Goal: Information Seeking & Learning: Learn about a topic

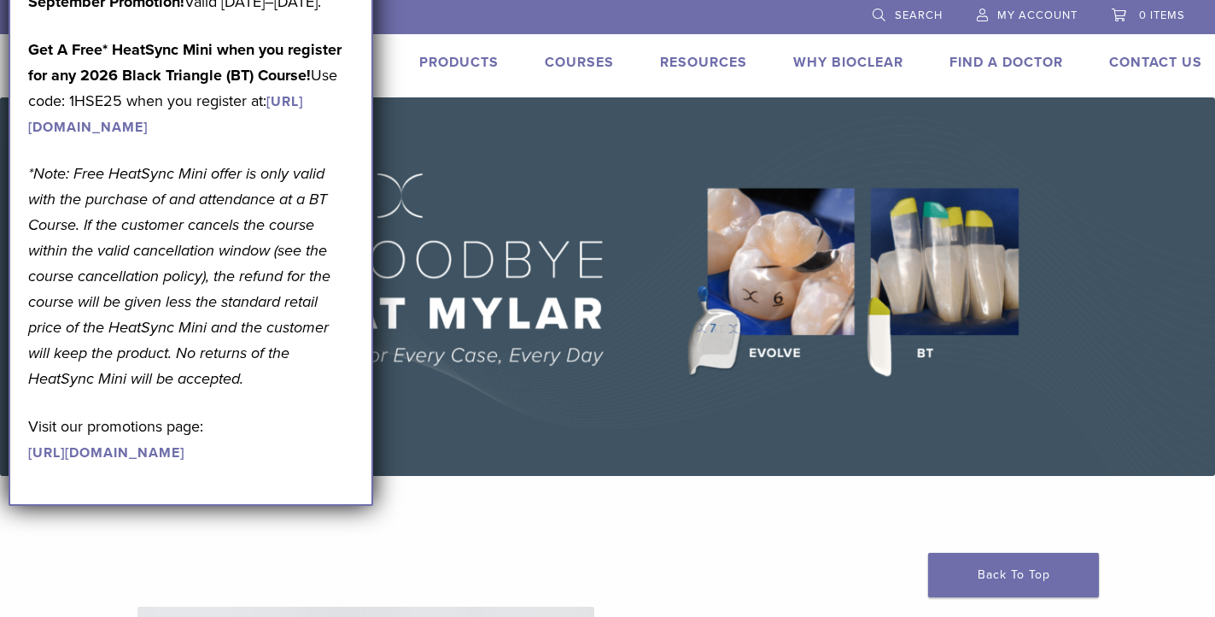
click at [227, 136] on link "https://www.bioclearmatrix.com/events/6-in-person-black-triangle-certification-…" at bounding box center [165, 114] width 275 height 43
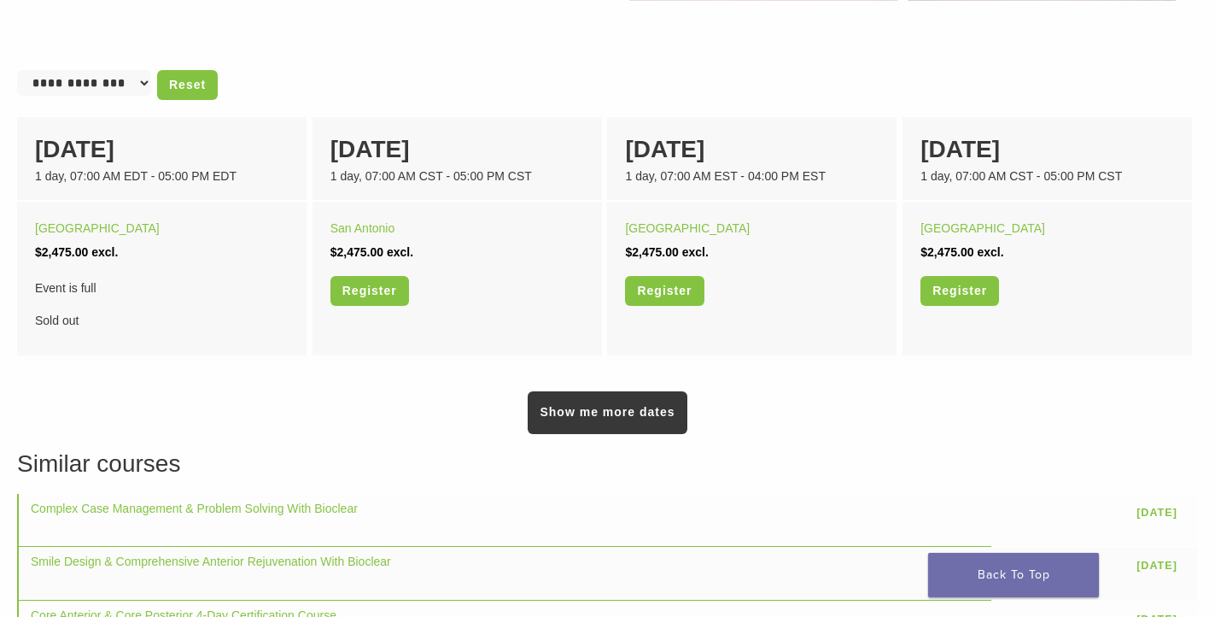
scroll to position [1102, 0]
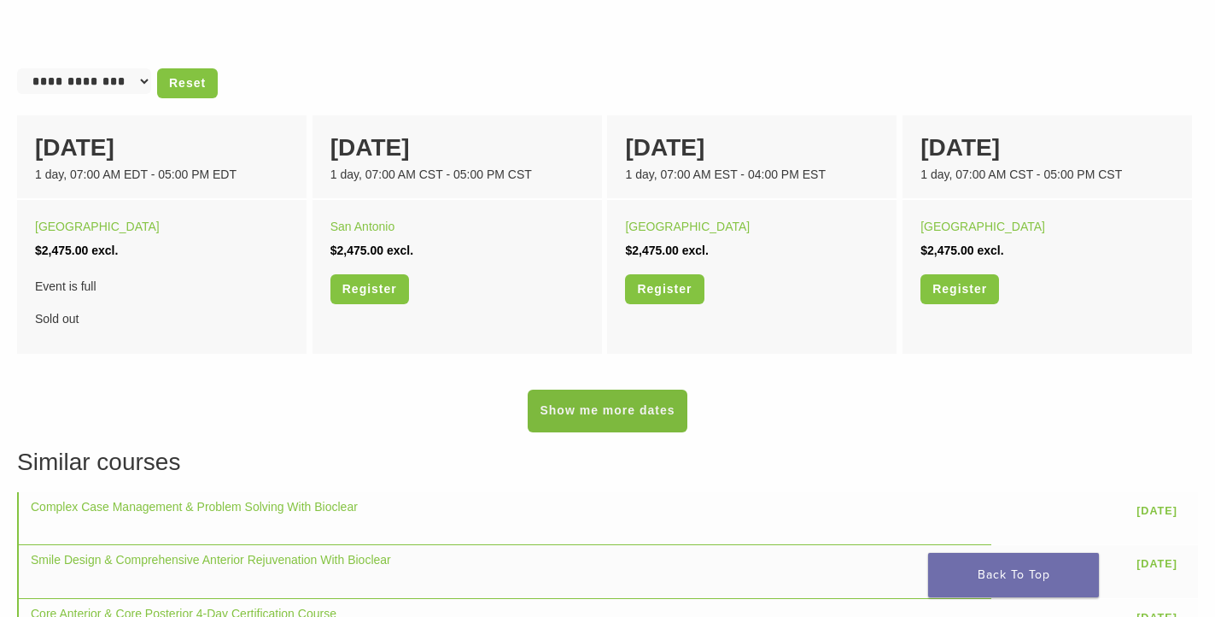
click at [564, 421] on link "Show me more dates" at bounding box center [607, 410] width 159 height 43
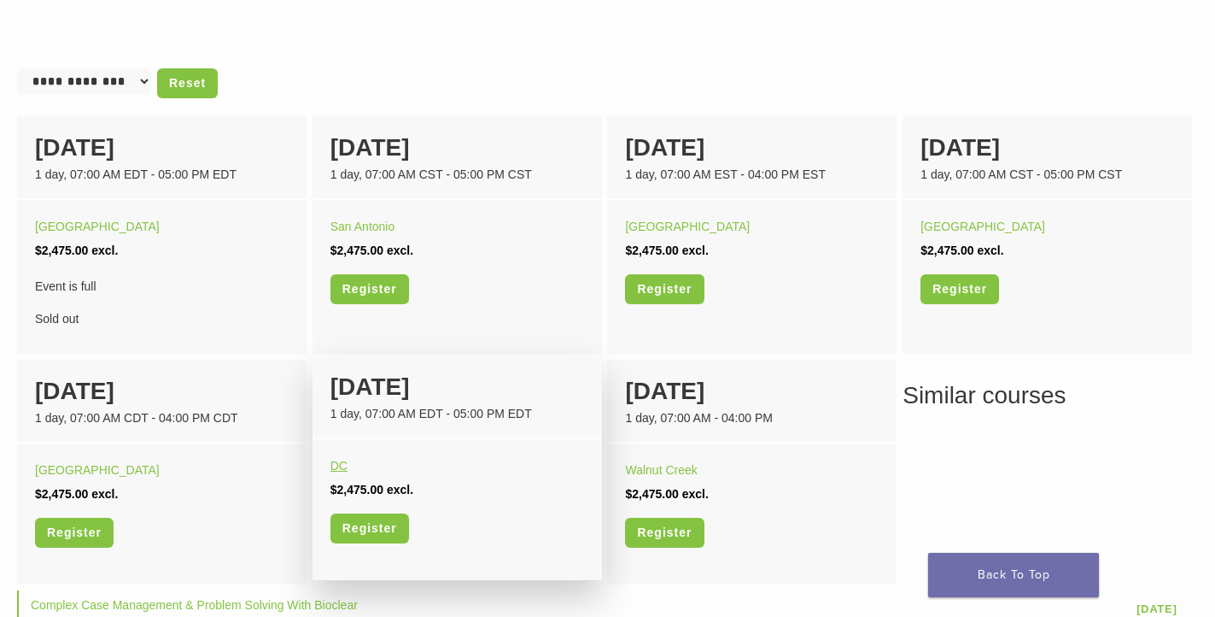
click at [339, 463] on link "DC" at bounding box center [339, 466] width 17 height 14
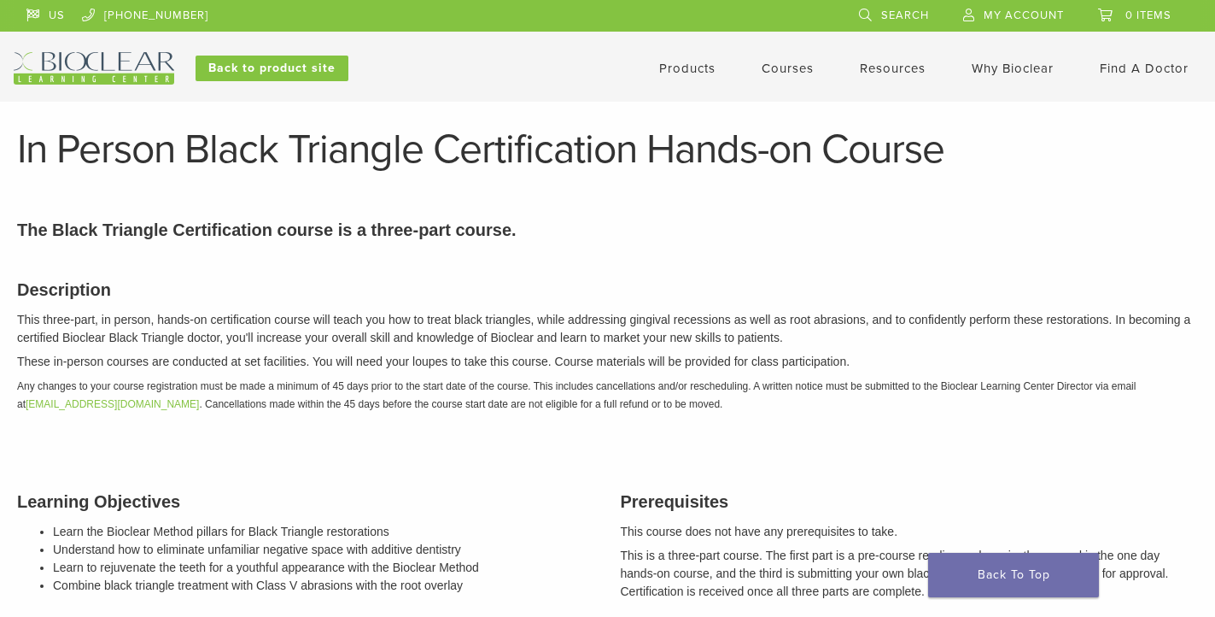
scroll to position [1102, 0]
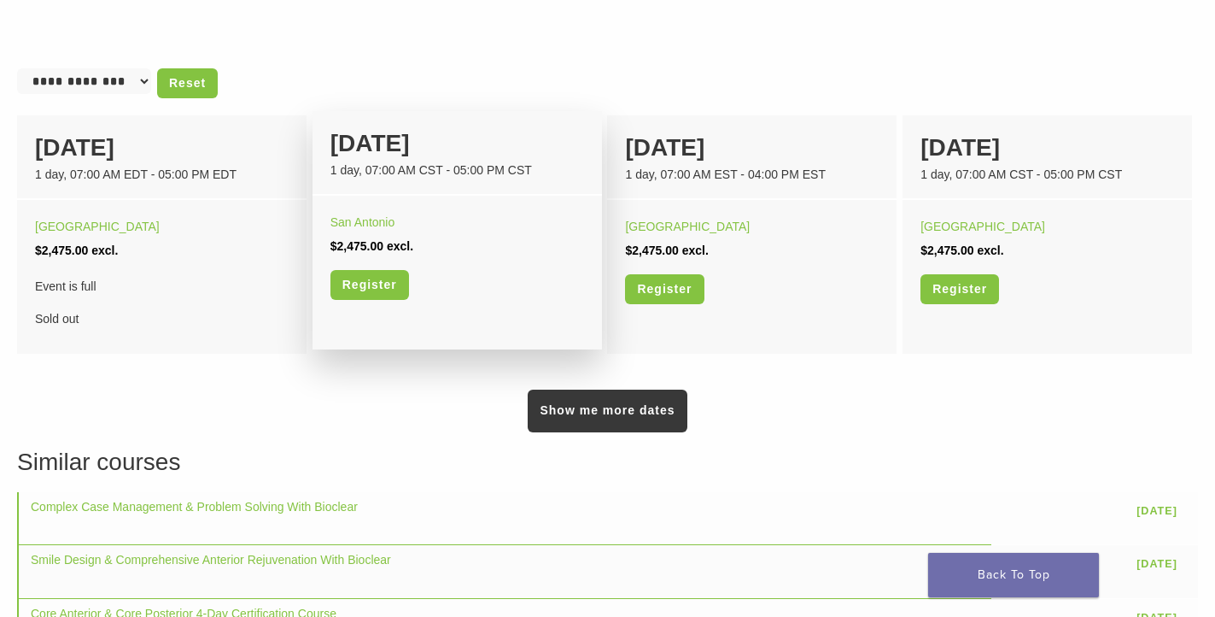
click at [390, 248] on span "excl." at bounding box center [400, 246] width 26 height 14
click at [410, 148] on div "23 January" at bounding box center [458, 144] width 254 height 36
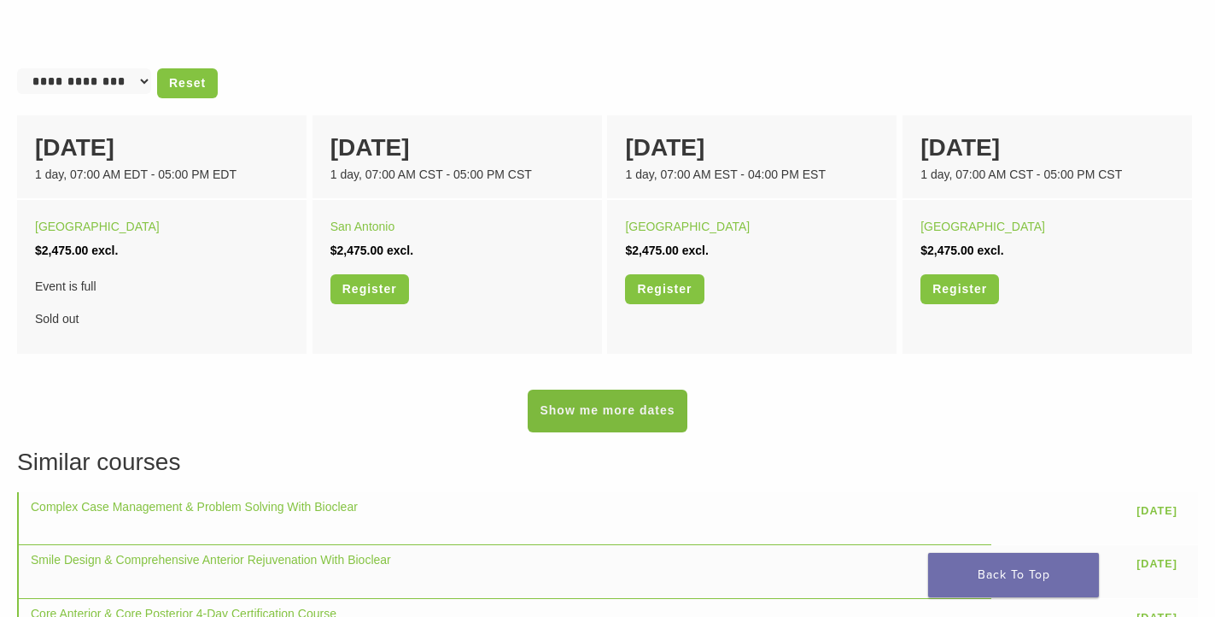
click at [573, 425] on link "Show me more dates" at bounding box center [607, 410] width 159 height 43
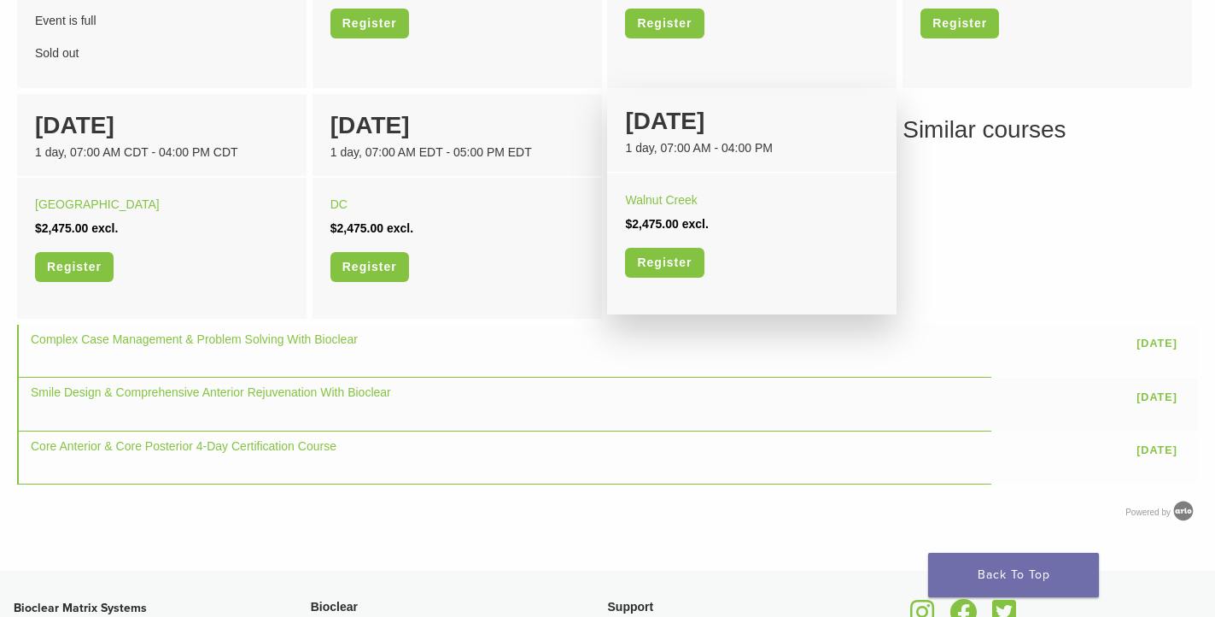
scroll to position [1413, 0]
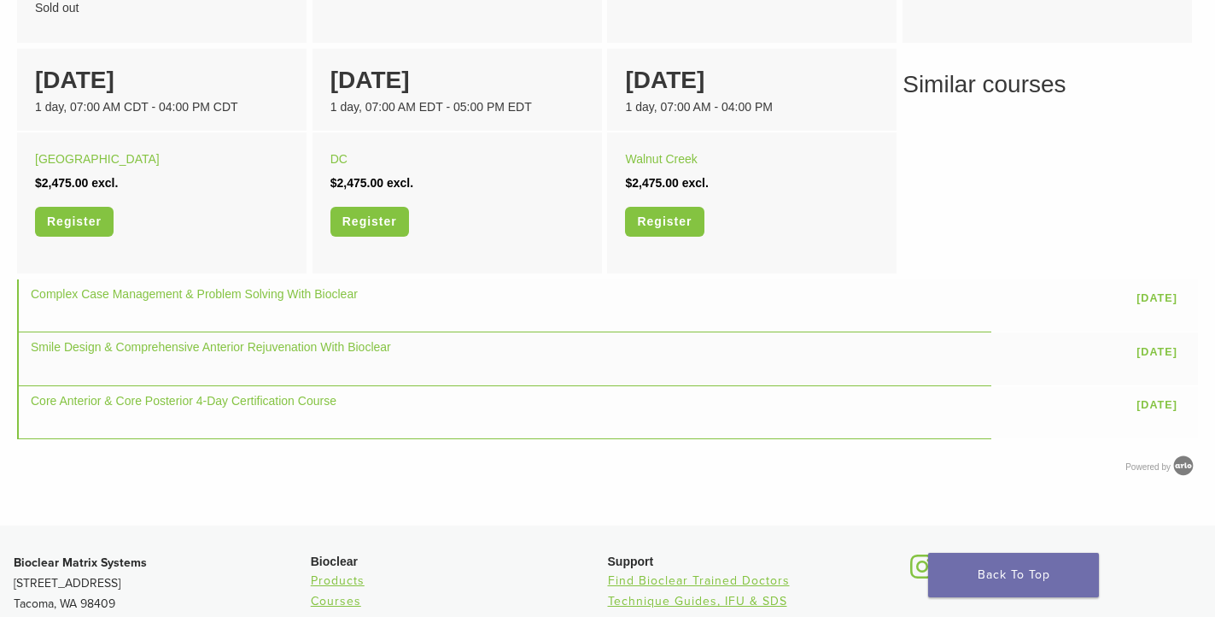
click at [971, 90] on h3 "Similar courses" at bounding box center [607, 85] width 1181 height 36
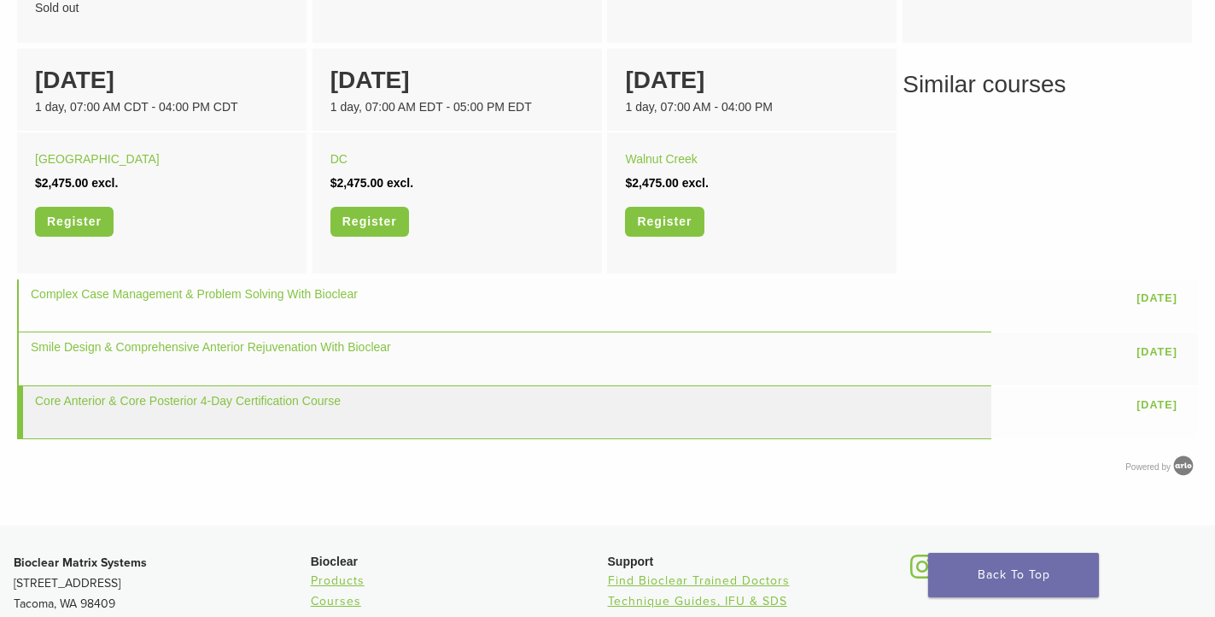
click at [681, 407] on td "Core Anterior & Core Posterior 4-Day Certification Course" at bounding box center [504, 412] width 974 height 53
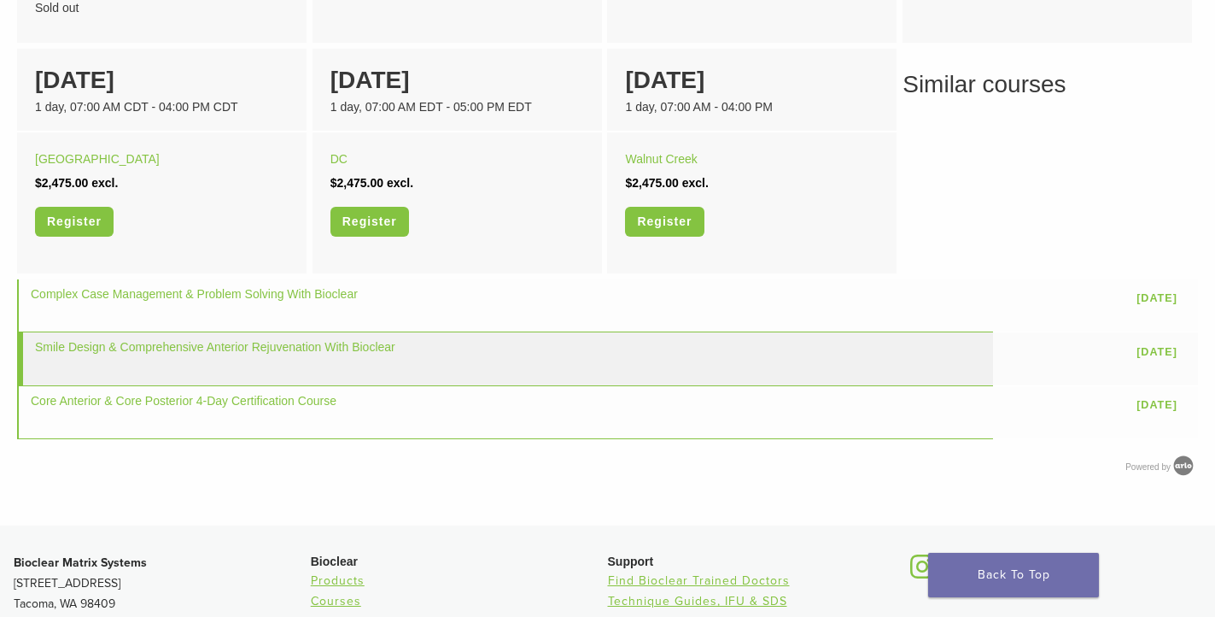
click at [679, 366] on td "Smile Design & Comprehensive Anterior Rejuvenation With Bioclear" at bounding box center [505, 358] width 976 height 53
click at [209, 344] on link "Smile Design & Comprehensive Anterior Rejuvenation With Bioclear" at bounding box center [215, 347] width 360 height 14
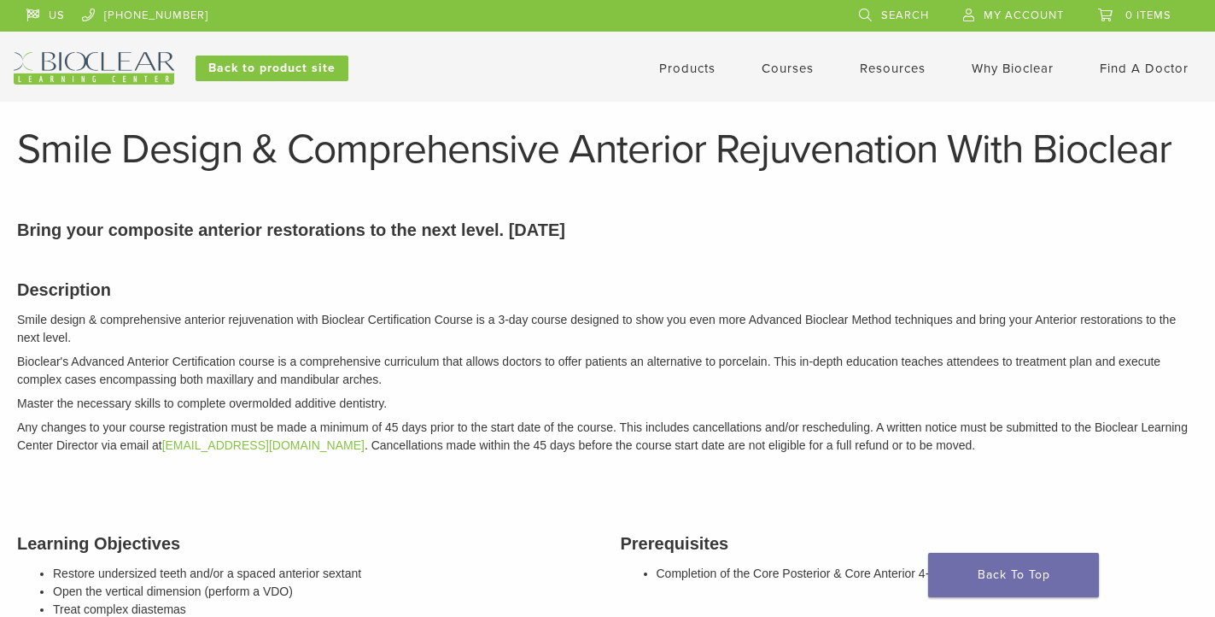
click at [78, 58] on img at bounding box center [94, 68] width 161 height 32
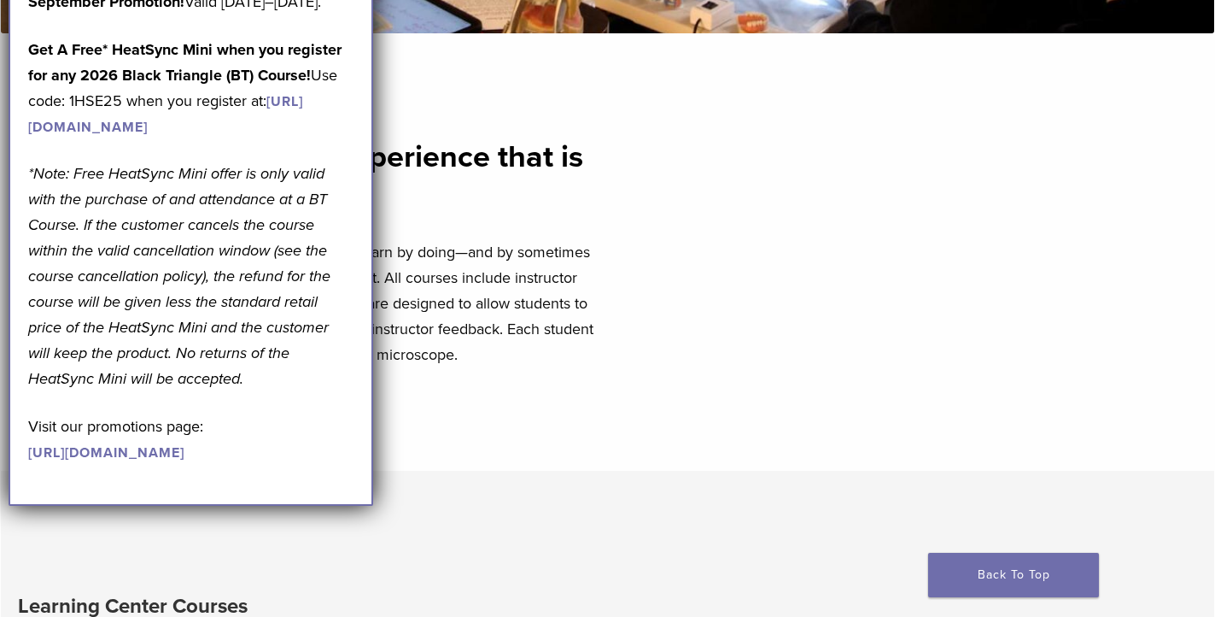
scroll to position [567, 0]
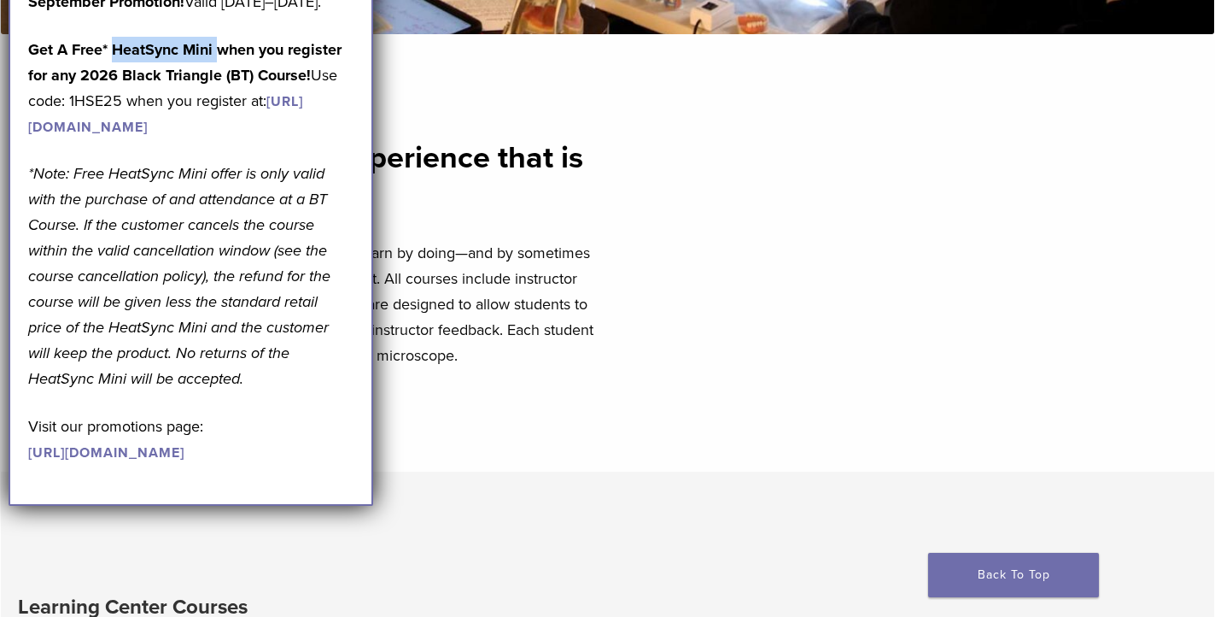
drag, startPoint x: 214, startPoint y: 73, endPoint x: 114, endPoint y: 69, distance: 100.0
click at [114, 69] on strong "Get A Free* HeatSync Mini when you register for any 2026 Black Triangle (BT) Co…" at bounding box center [184, 62] width 313 height 44
copy strong "HeatSync Mini"
drag, startPoint x: 124, startPoint y: 128, endPoint x: 71, endPoint y: 123, distance: 53.2
click at [71, 123] on p "Get A Free* HeatSync Mini when you register for any 2026 Black Triangle (BT) Co…" at bounding box center [190, 88] width 325 height 102
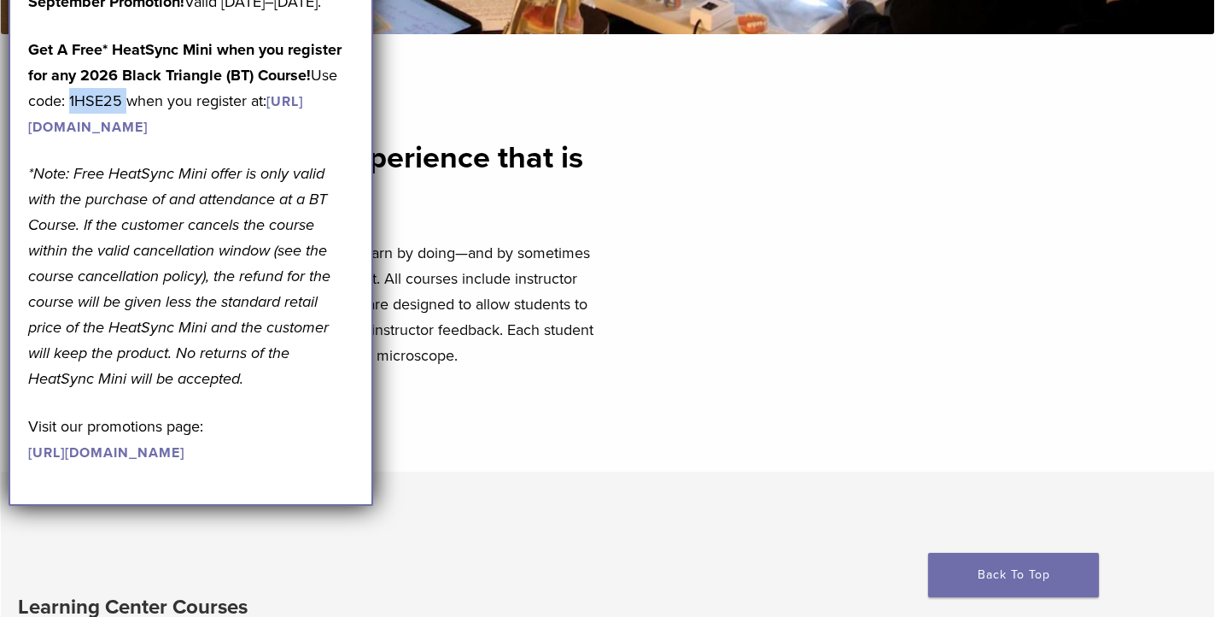
copy p "1HSE25"
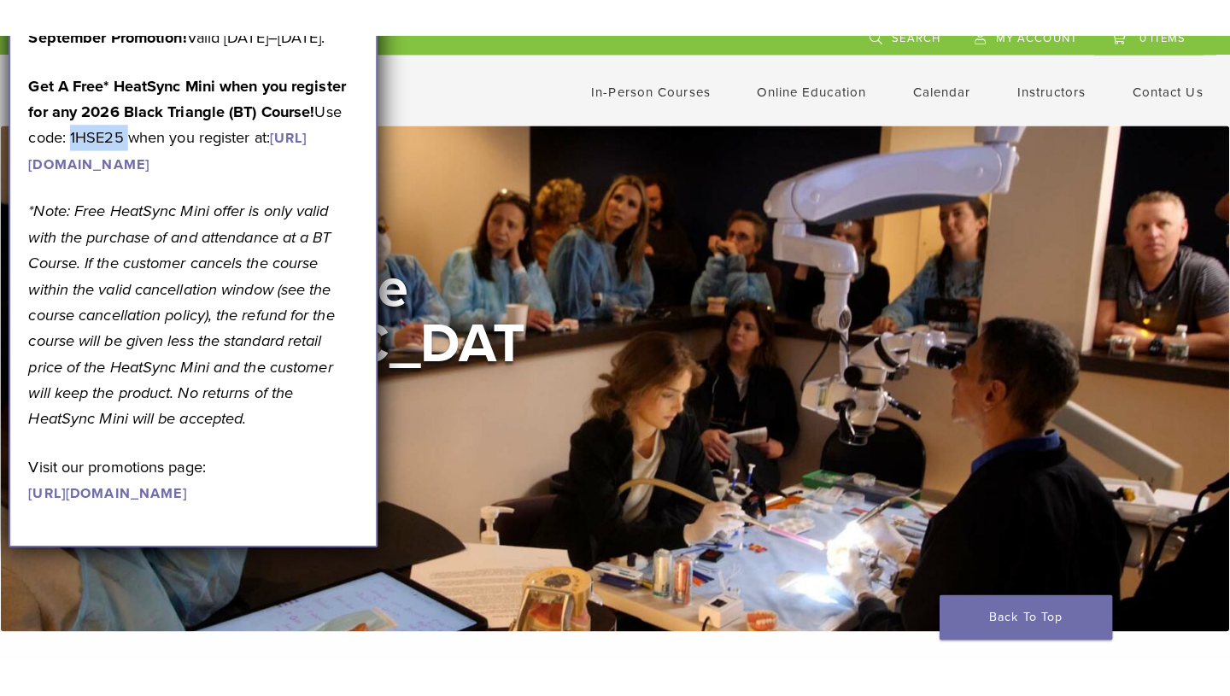
scroll to position [0, 0]
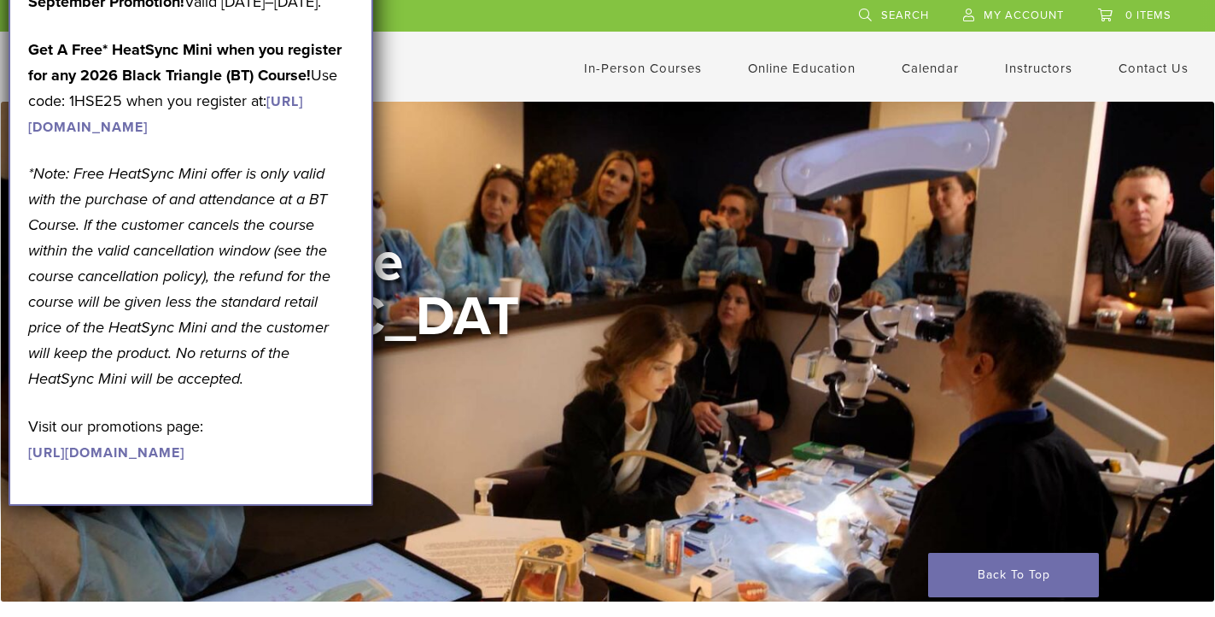
click at [460, 56] on div "In-Person Courses Online Education Interactive Self Guided Calendar Instructors…" at bounding box center [775, 68] width 879 height 32
click at [99, 45] on div "September Promotion! Valid September 1–30, 2025. Get A Free* HeatSync Mini when…" at bounding box center [190, 226] width 325 height 475
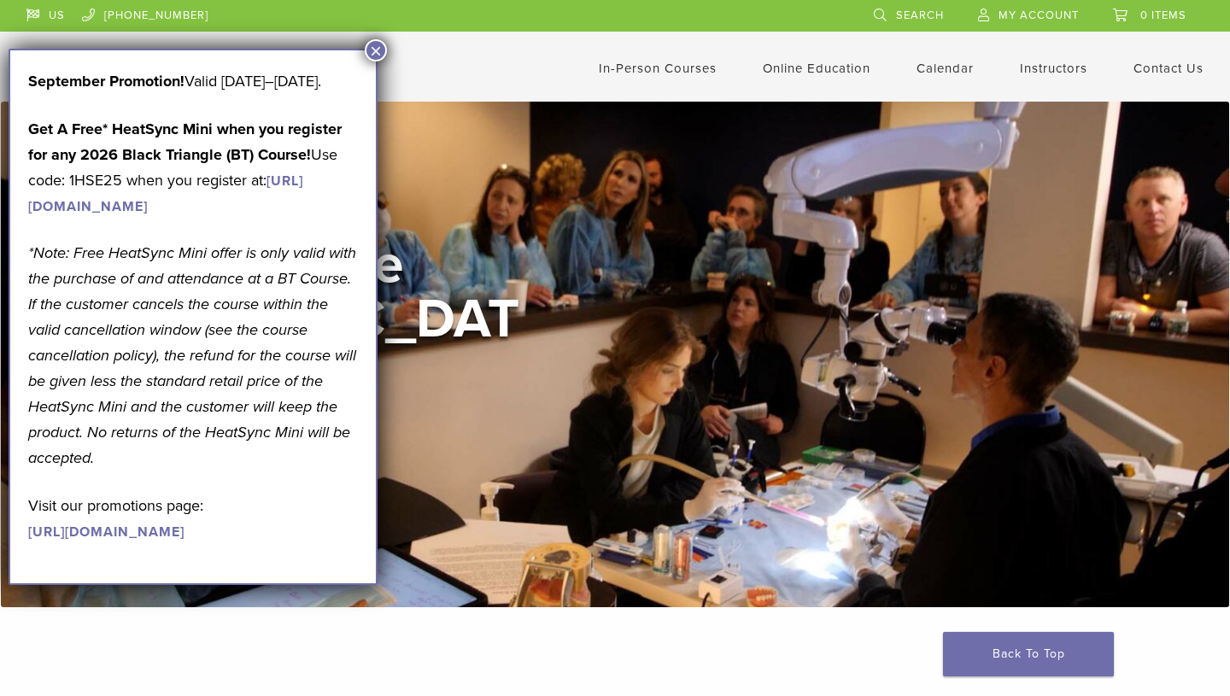
click at [376, 47] on button "×" at bounding box center [376, 50] width 22 height 22
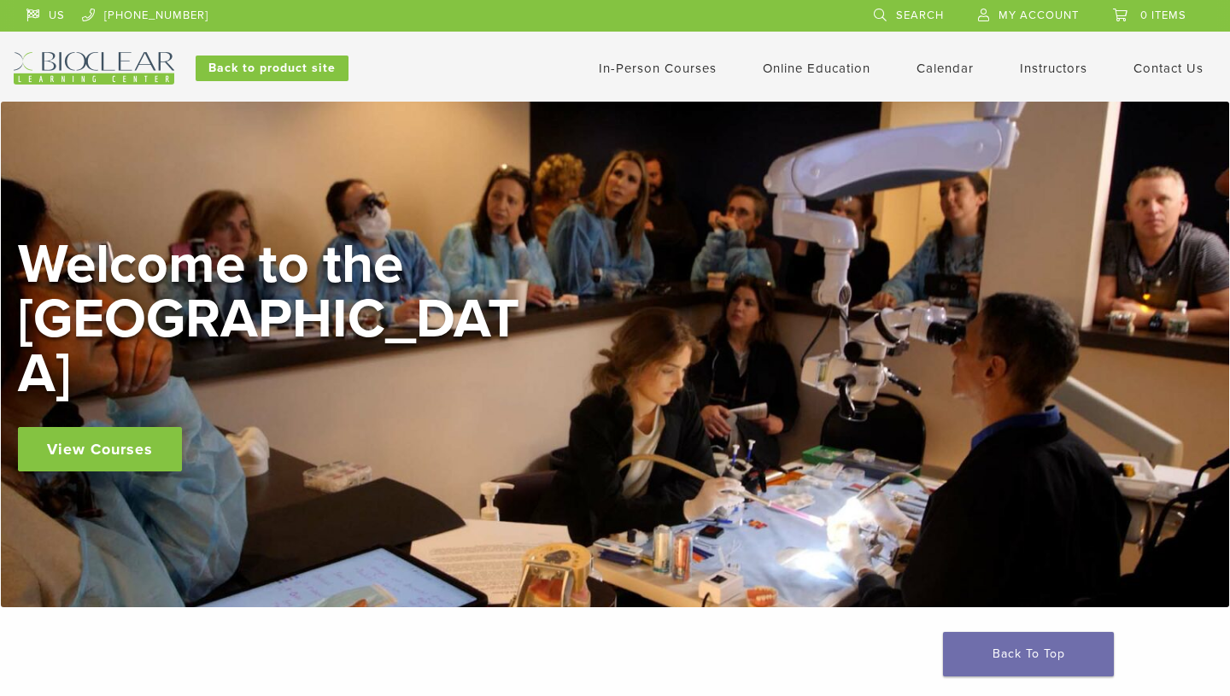
click at [1049, 63] on link "Instructors" at bounding box center [1053, 68] width 67 height 15
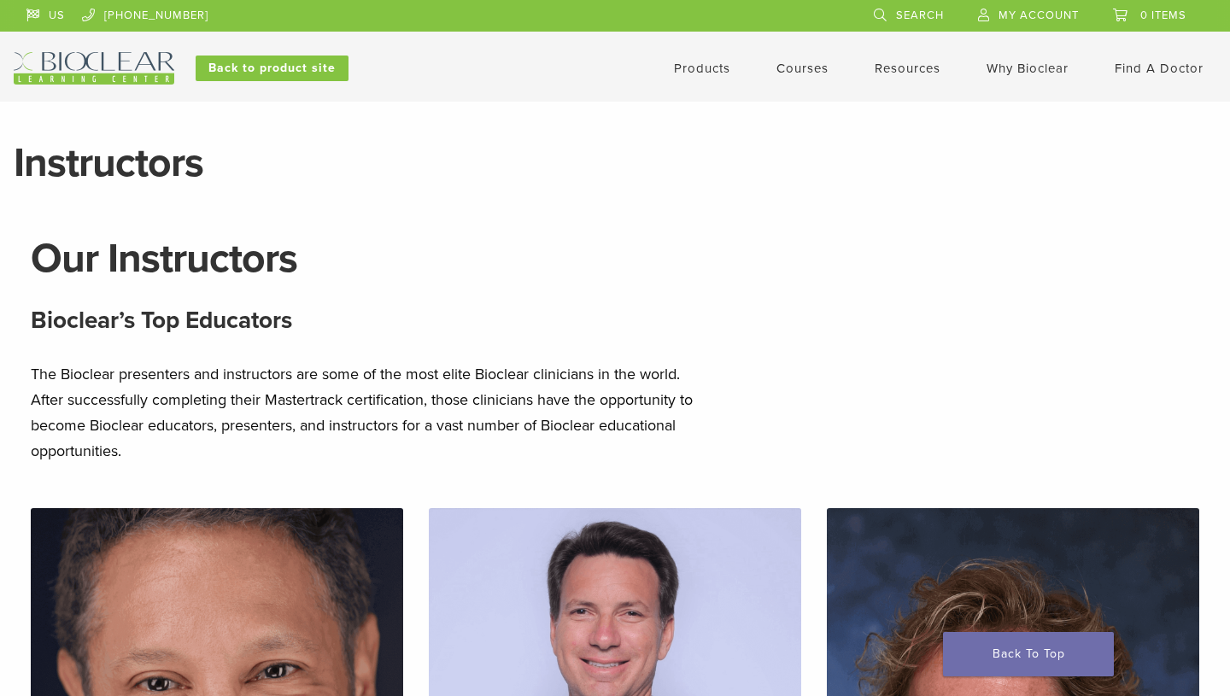
click at [787, 67] on link "Courses" at bounding box center [802, 68] width 52 height 15
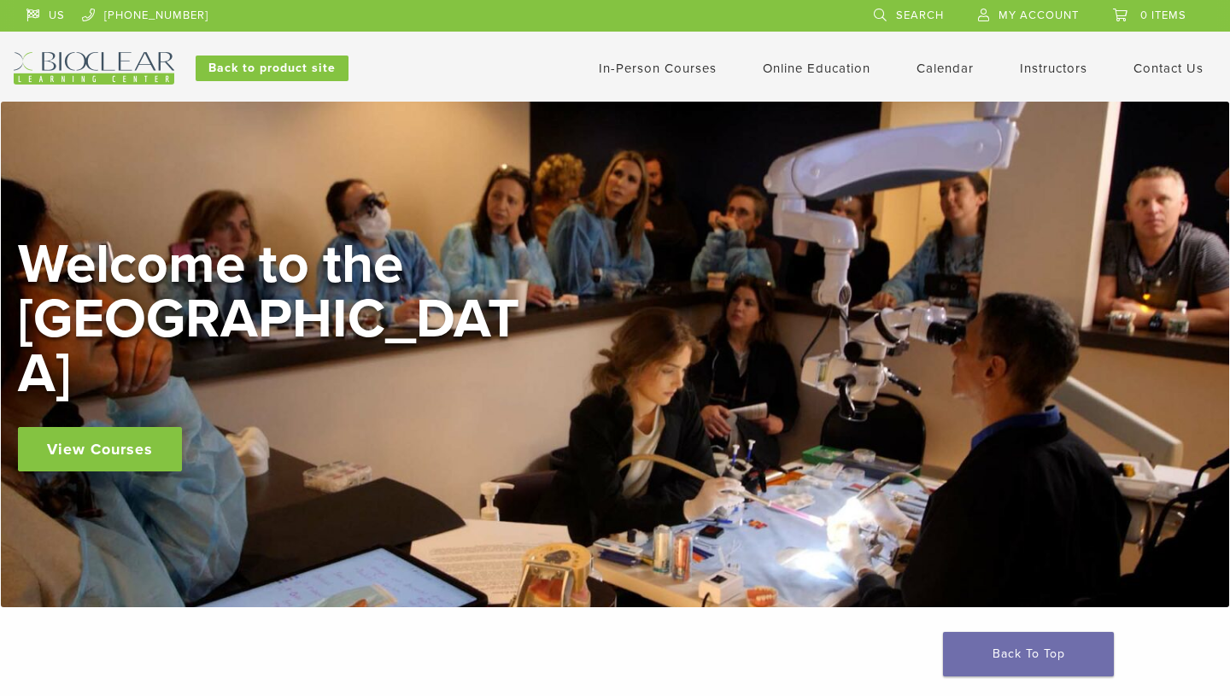
click at [787, 67] on link "Online Education" at bounding box center [817, 68] width 108 height 15
click at [784, 95] on link "Interactive" at bounding box center [818, 98] width 103 height 38
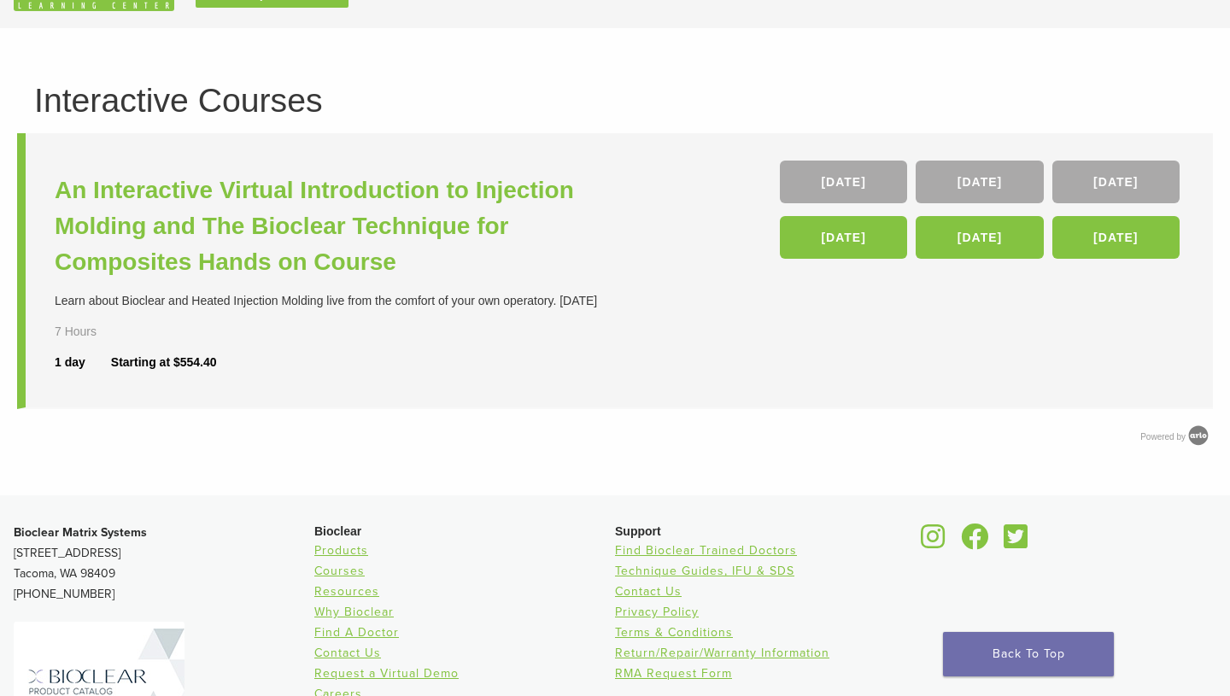
scroll to position [74, 0]
click at [818, 226] on link "[DATE]" at bounding box center [843, 236] width 127 height 43
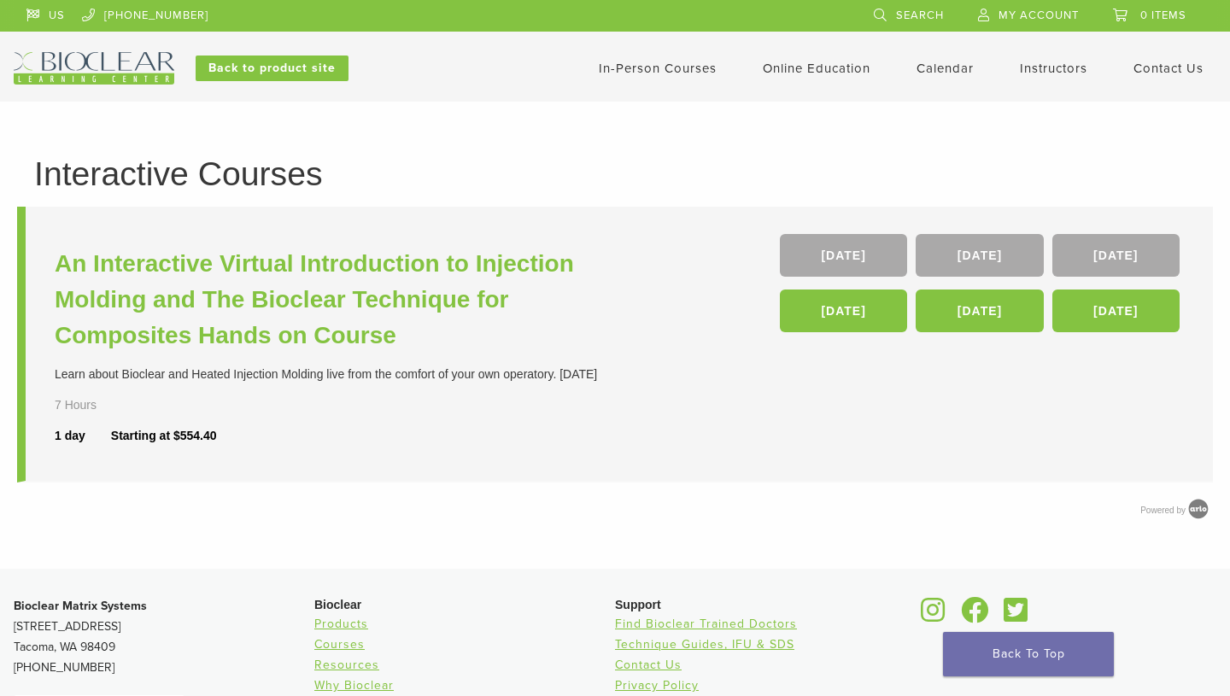
click at [439, 182] on h1 "Interactive Courses" at bounding box center [614, 173] width 1161 height 33
click at [395, 157] on h1 "Interactive Courses" at bounding box center [614, 173] width 1161 height 33
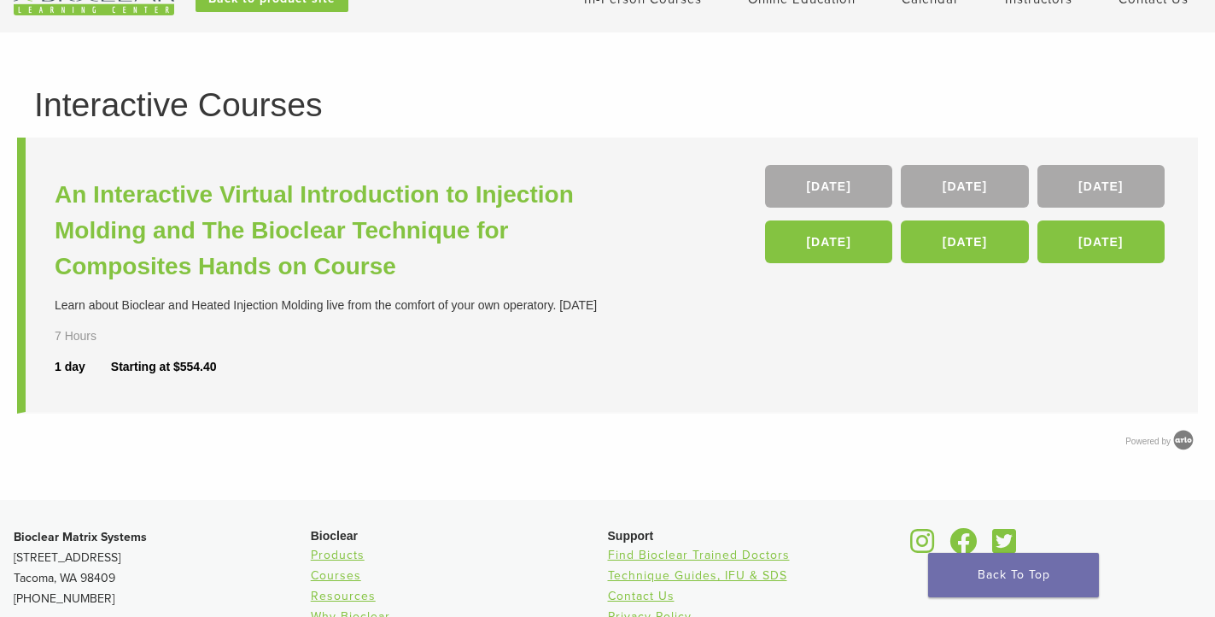
scroll to position [70, 0]
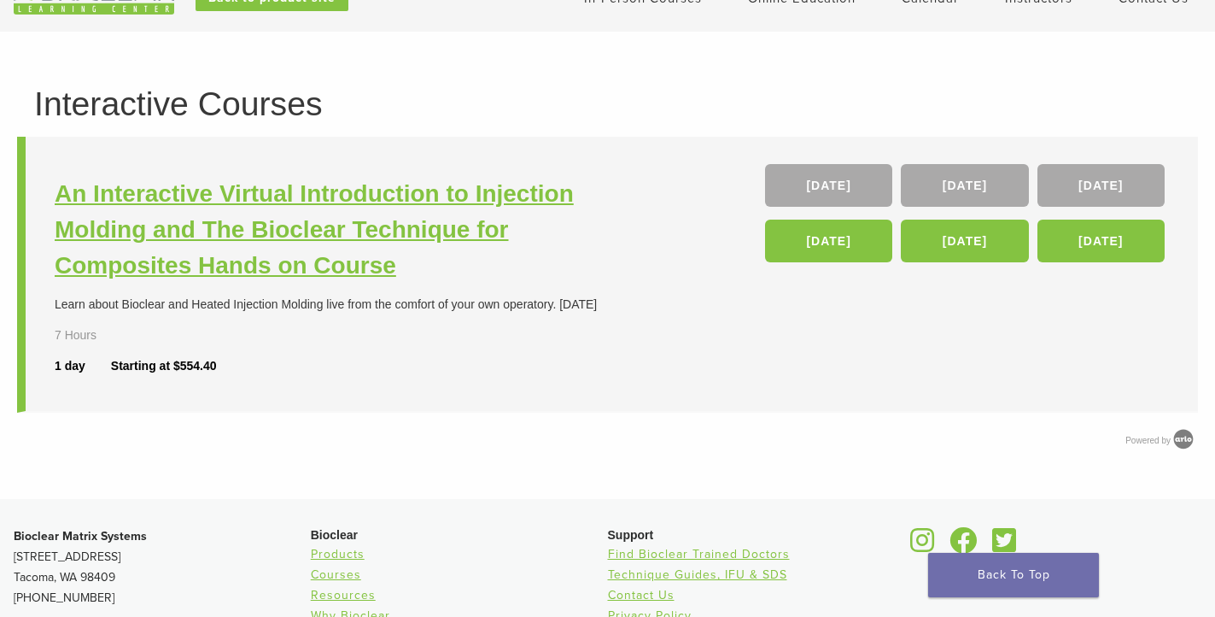
click at [344, 276] on h3 "An Interactive Virtual Introduction to Injection Molding and The Bioclear Techn…" at bounding box center [334, 230] width 558 height 108
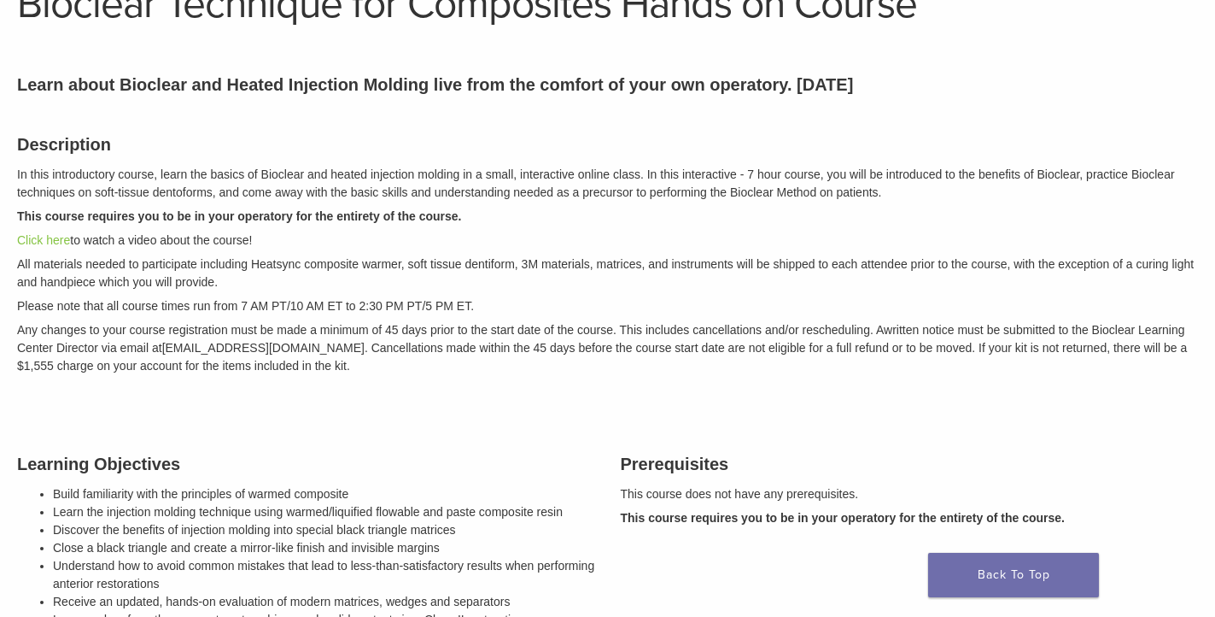
scroll to position [197, 0]
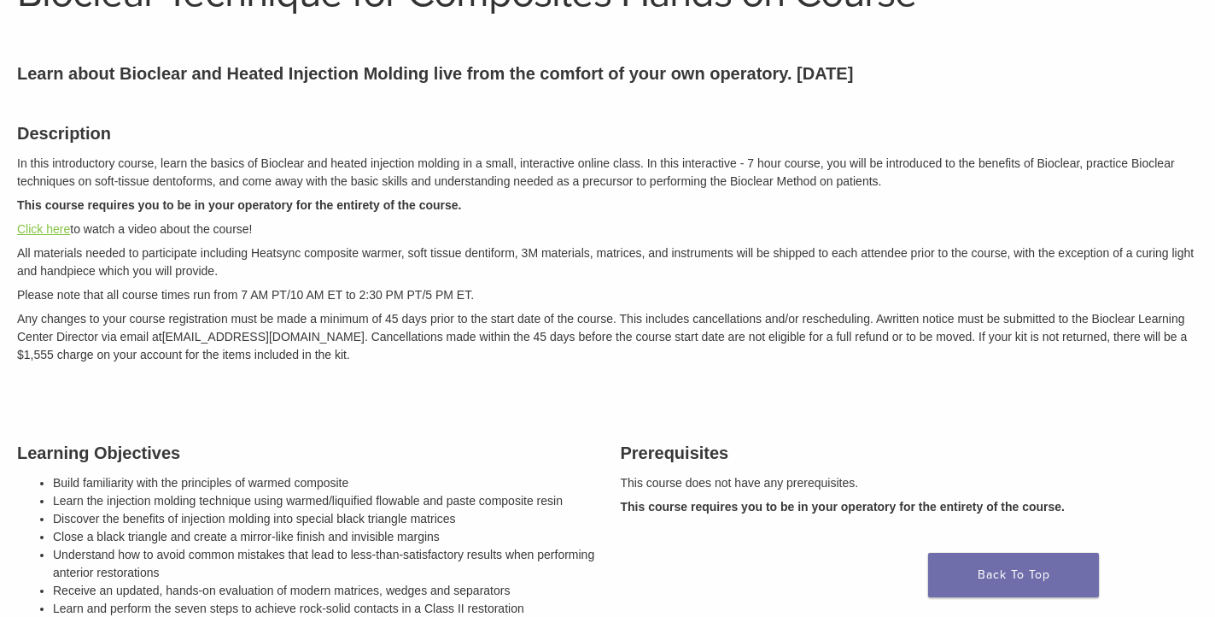
click at [59, 225] on link "Click here" at bounding box center [43, 229] width 53 height 14
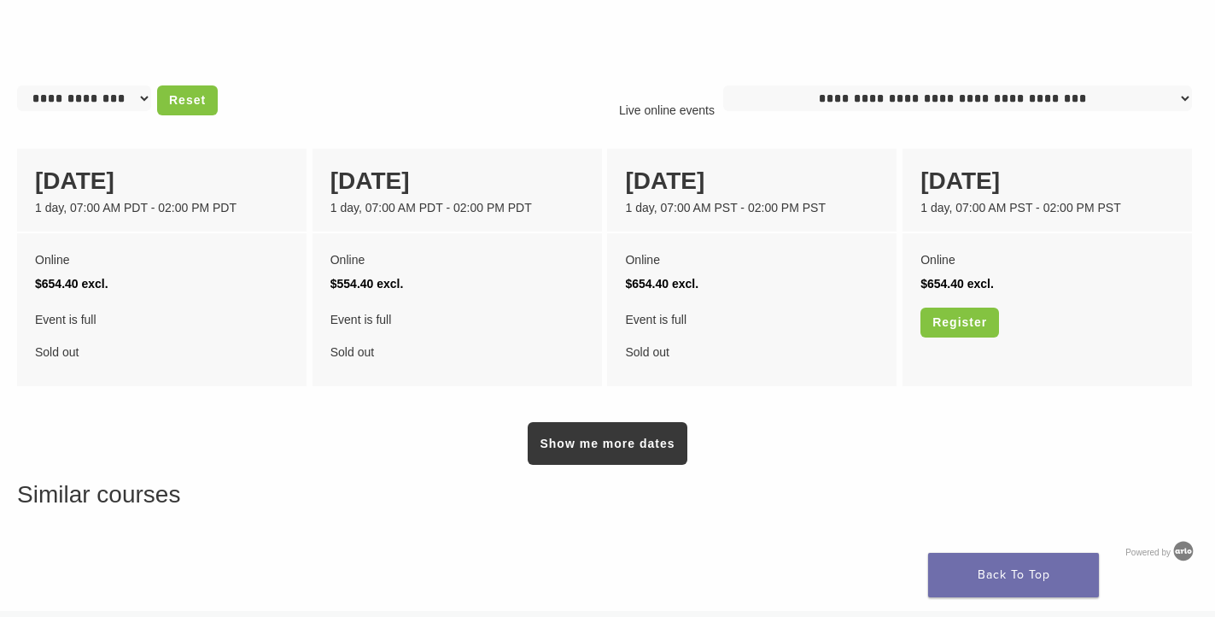
scroll to position [1306, 0]
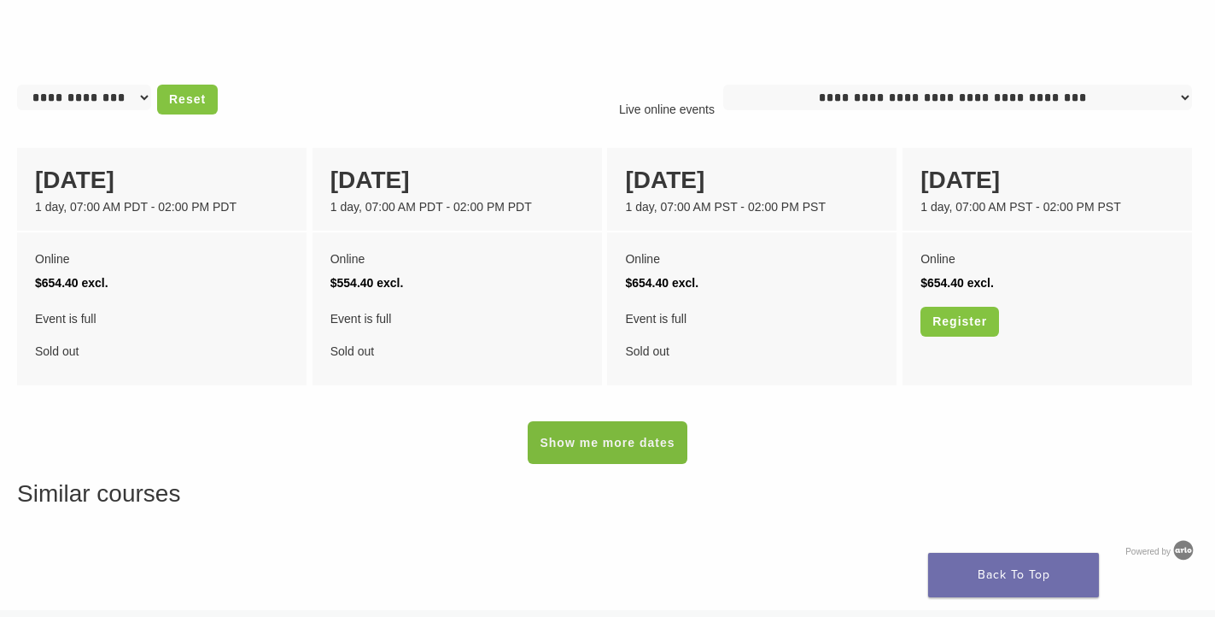
click at [595, 450] on link "Show me more dates" at bounding box center [607, 442] width 159 height 43
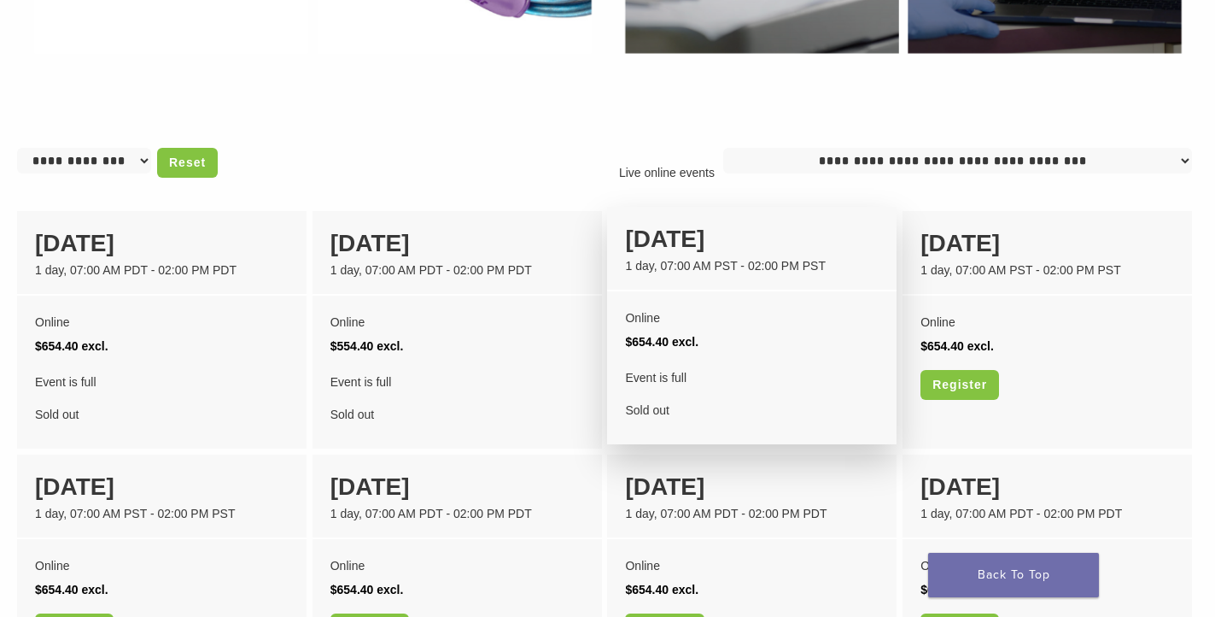
scroll to position [1297, 0]
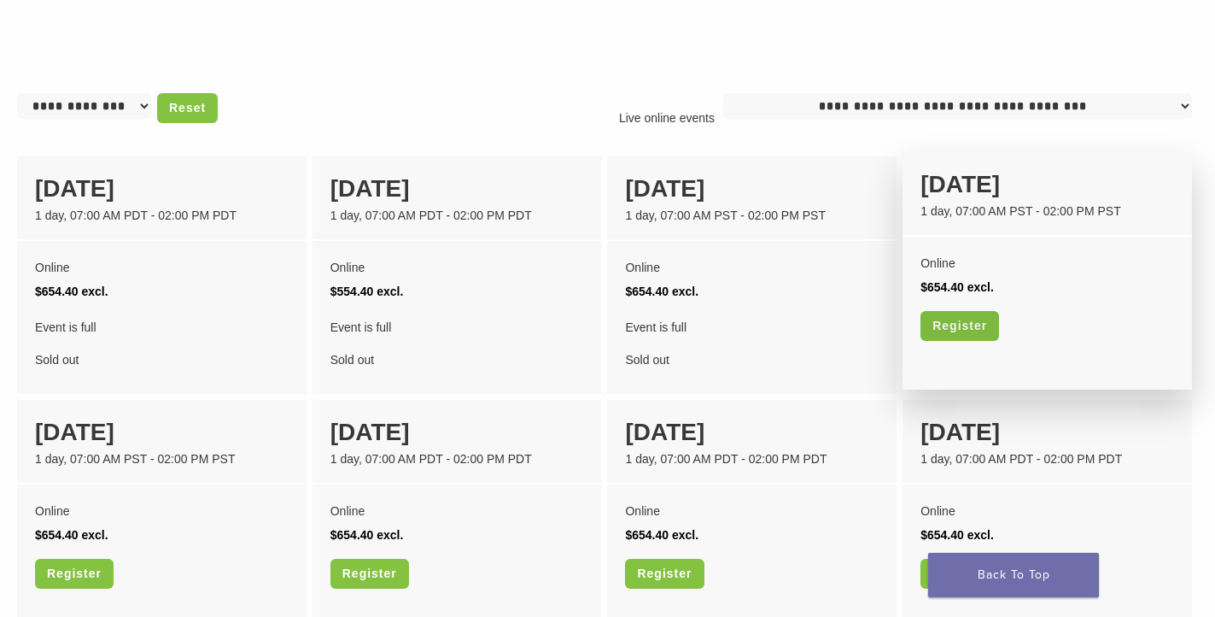
click at [976, 325] on link "Register" at bounding box center [960, 326] width 79 height 30
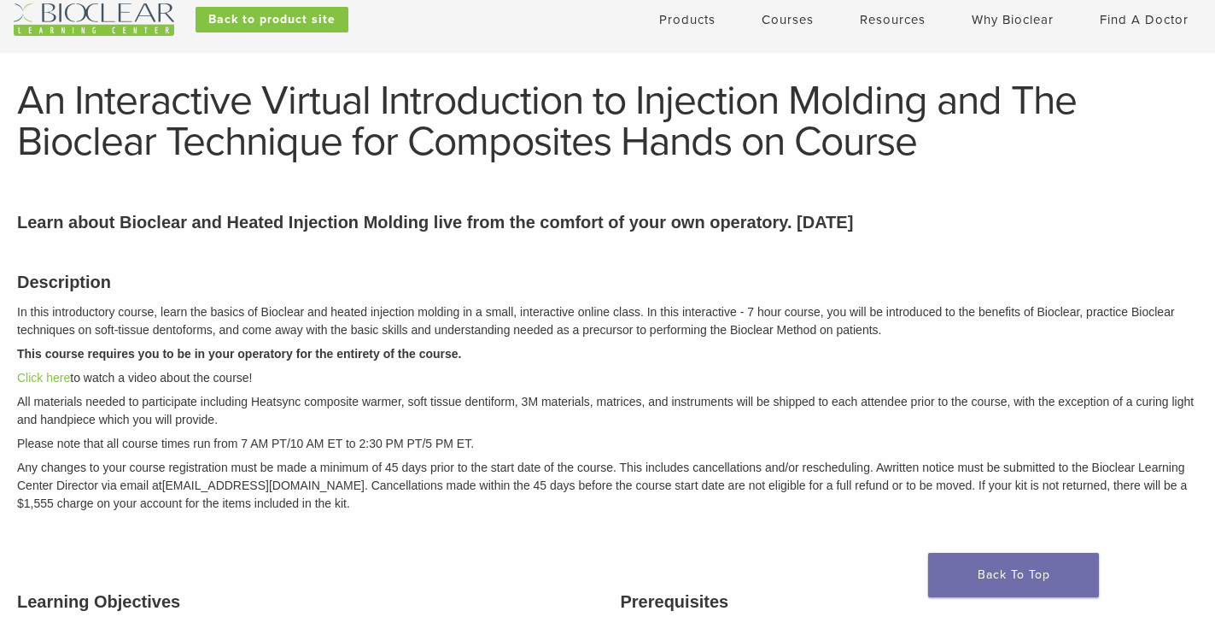
scroll to position [43, 0]
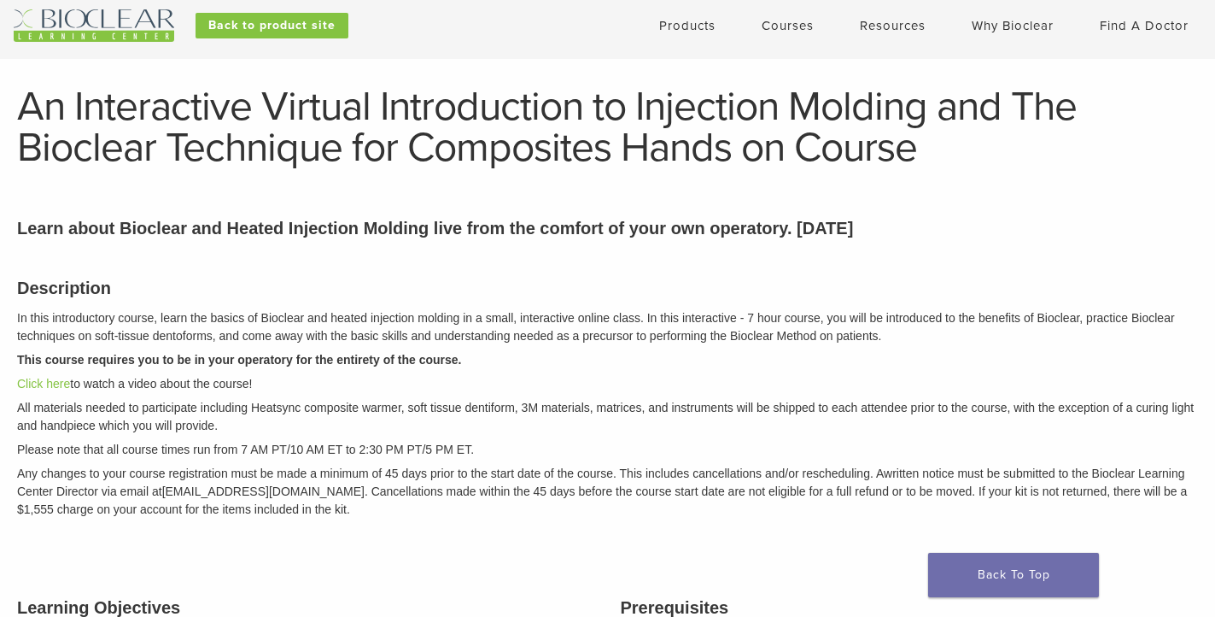
click at [798, 25] on link "Courses" at bounding box center [788, 25] width 52 height 15
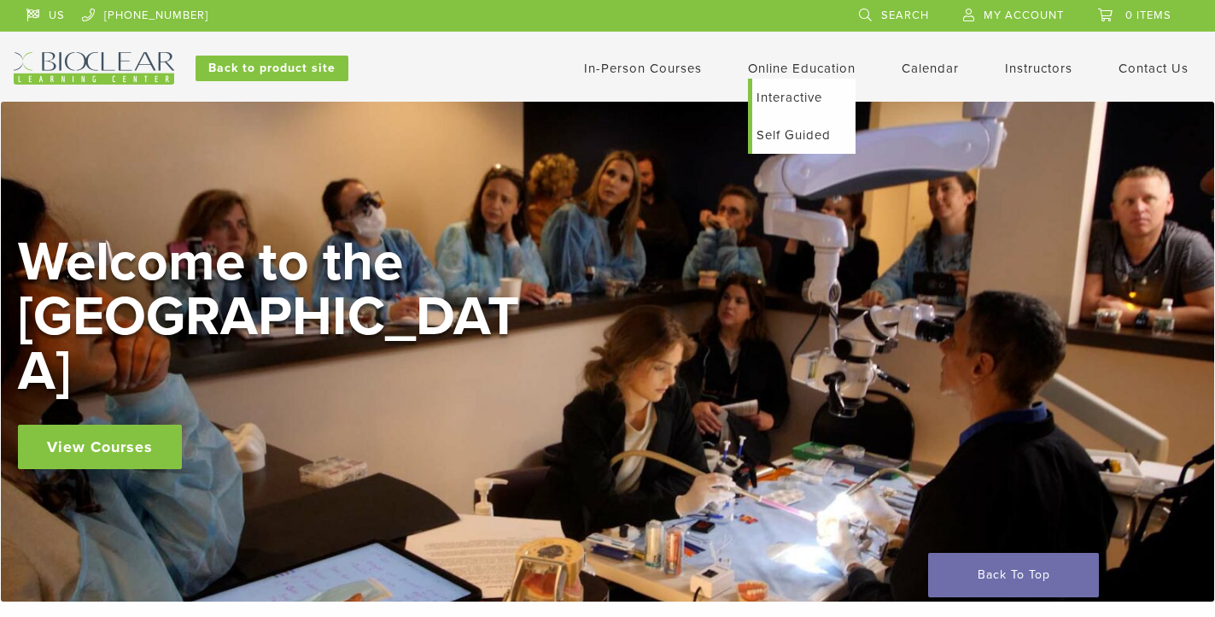
click at [776, 141] on link "Self Guided" at bounding box center [803, 135] width 103 height 38
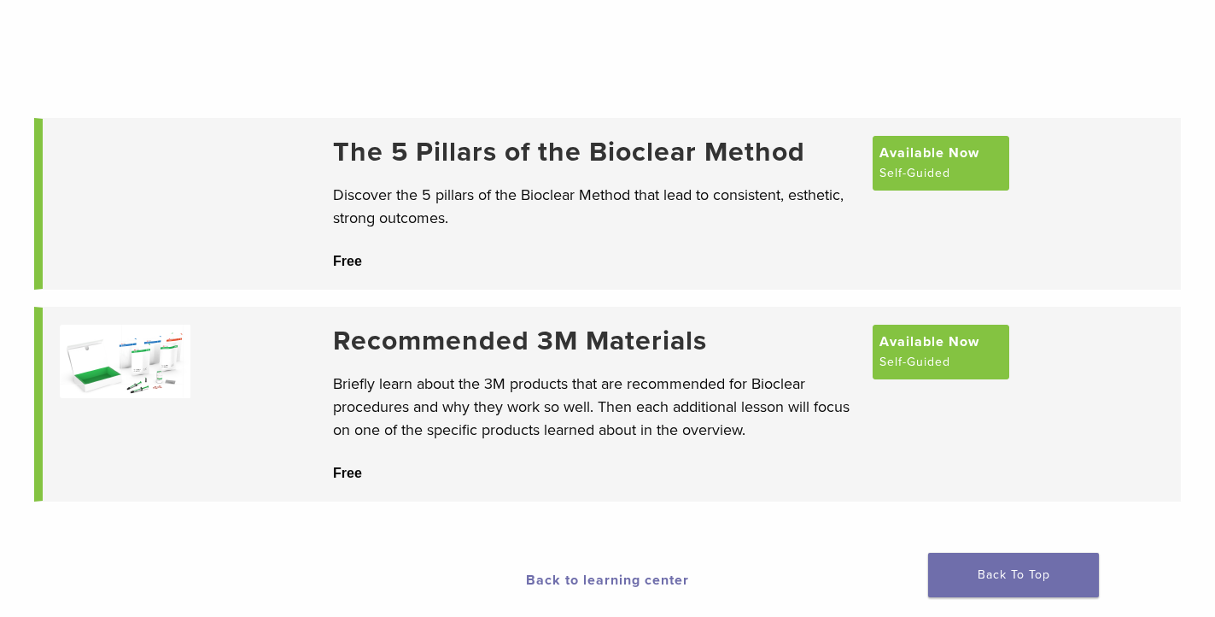
scroll to position [135, 0]
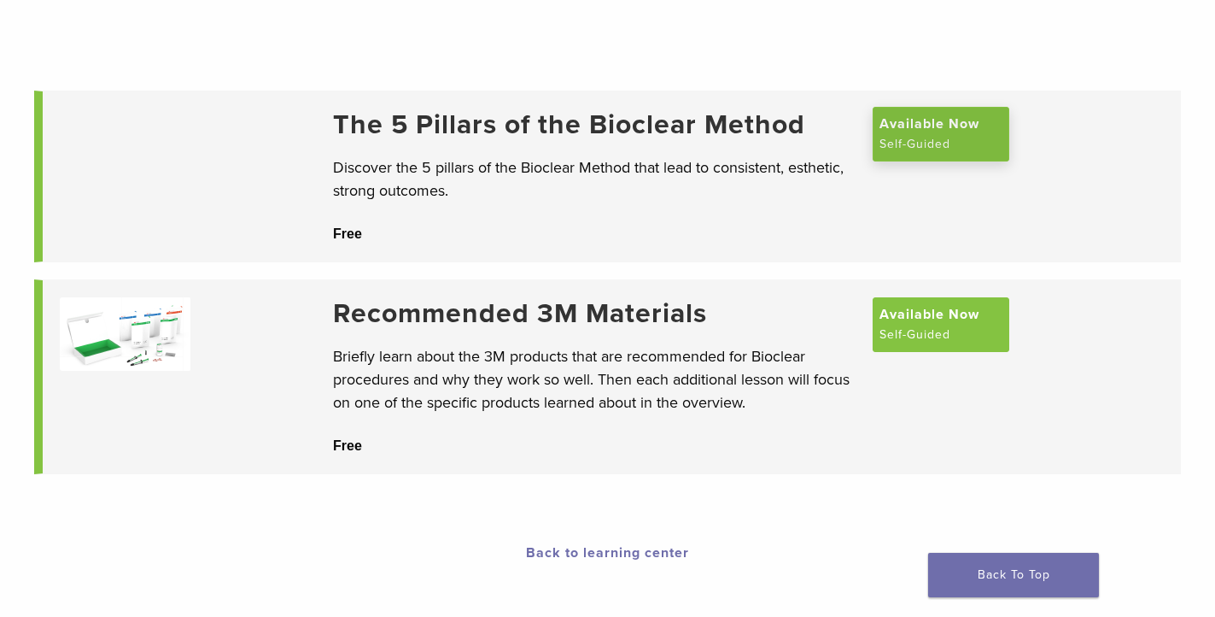
click at [945, 134] on span "Available Now" at bounding box center [930, 124] width 100 height 20
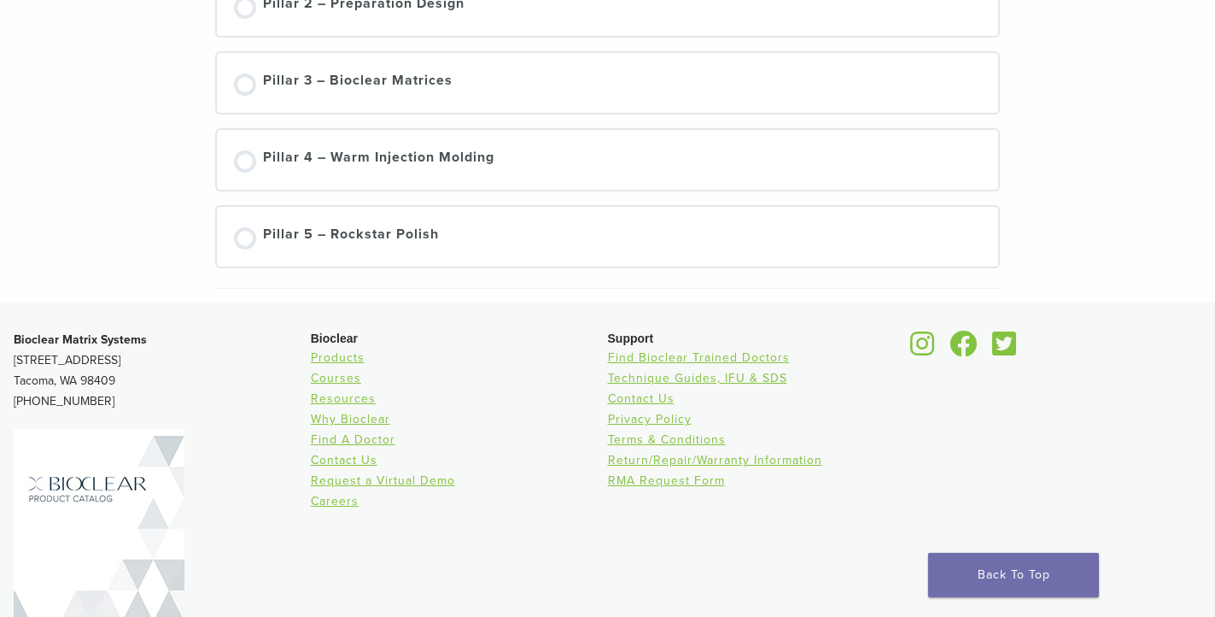
scroll to position [354, 0]
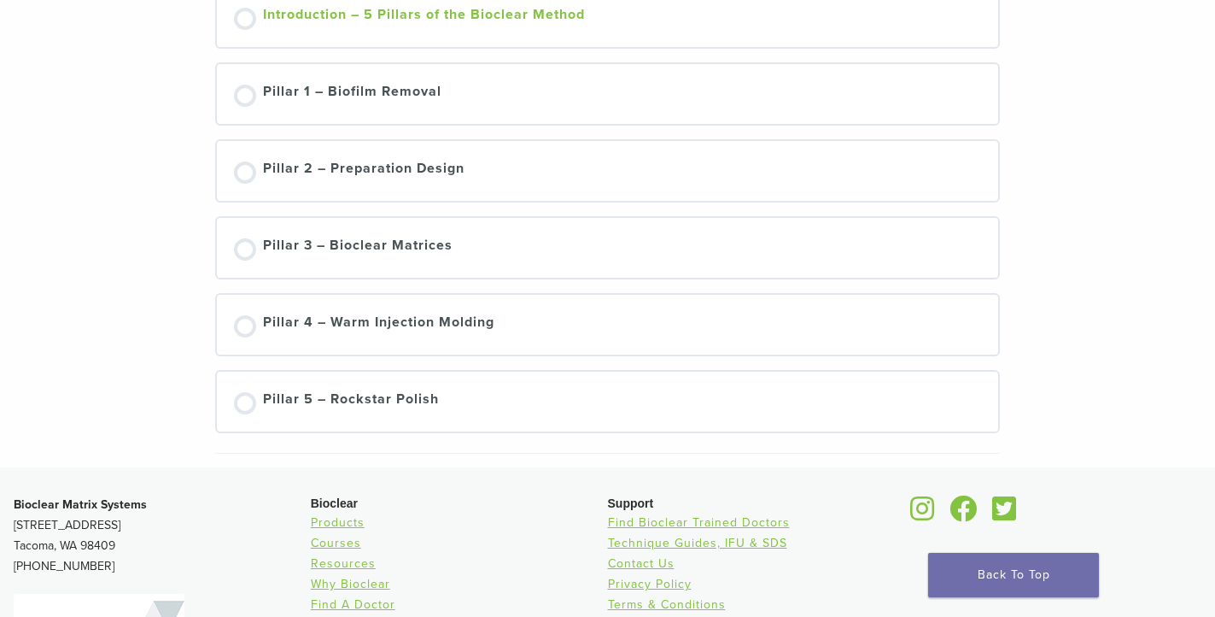
click at [376, 21] on div "Introduction – 5 Pillars of the Bioclear Method" at bounding box center [424, 17] width 322 height 26
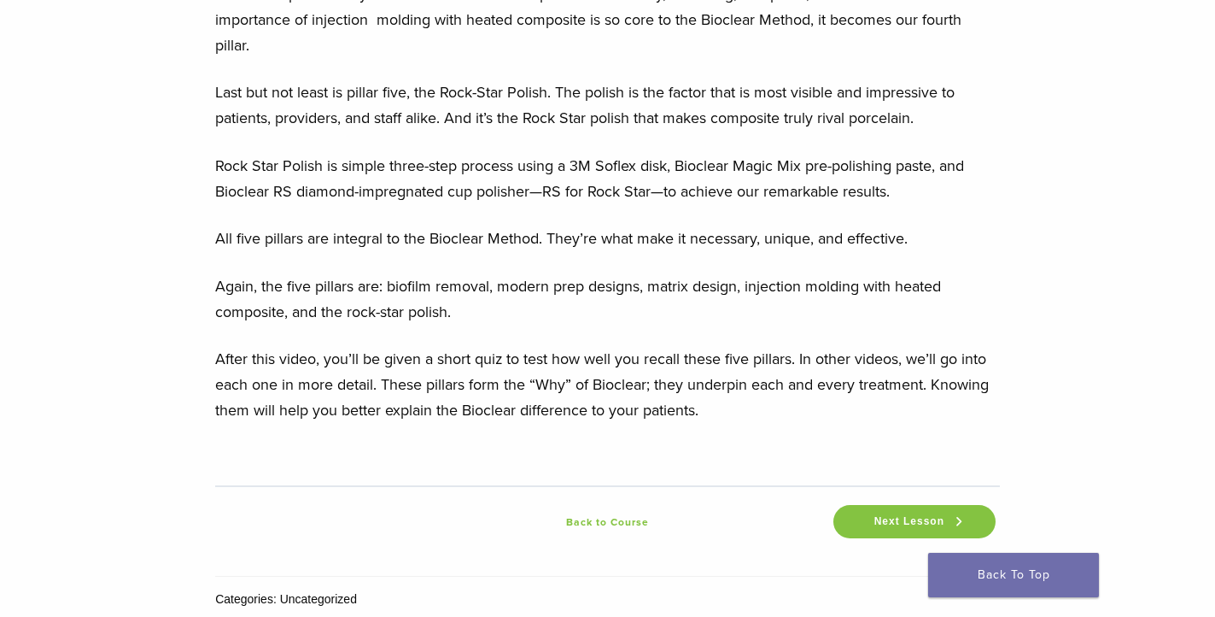
scroll to position [2496, 0]
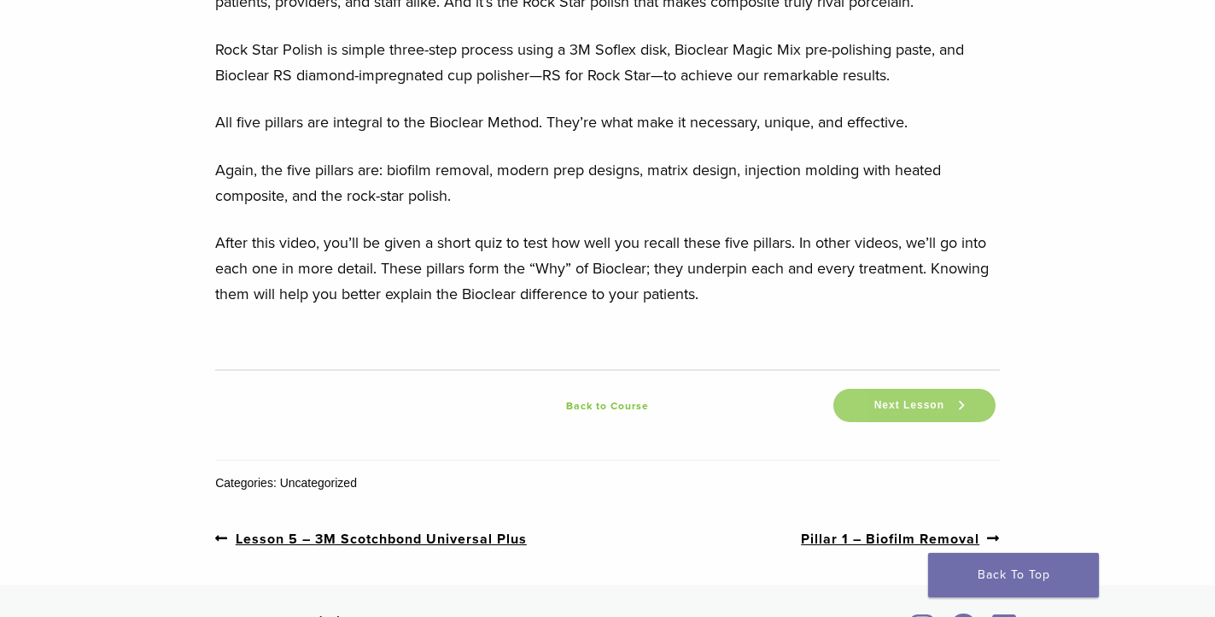
click at [906, 410] on span "Next Lesson" at bounding box center [909, 405] width 91 height 13
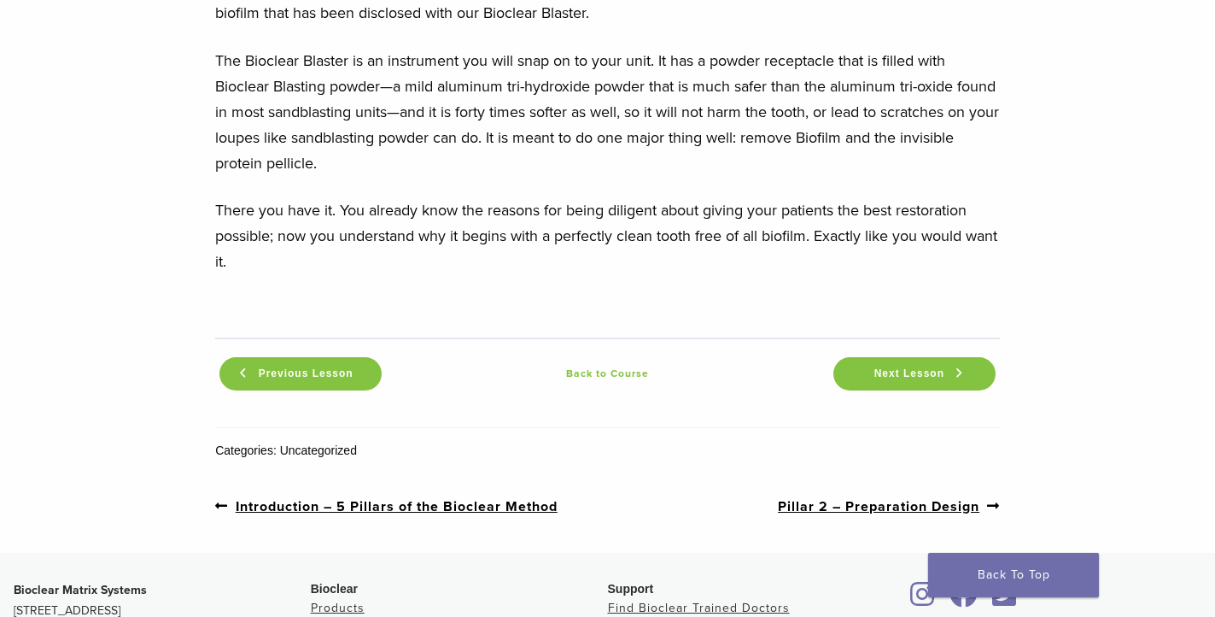
scroll to position [2104, 0]
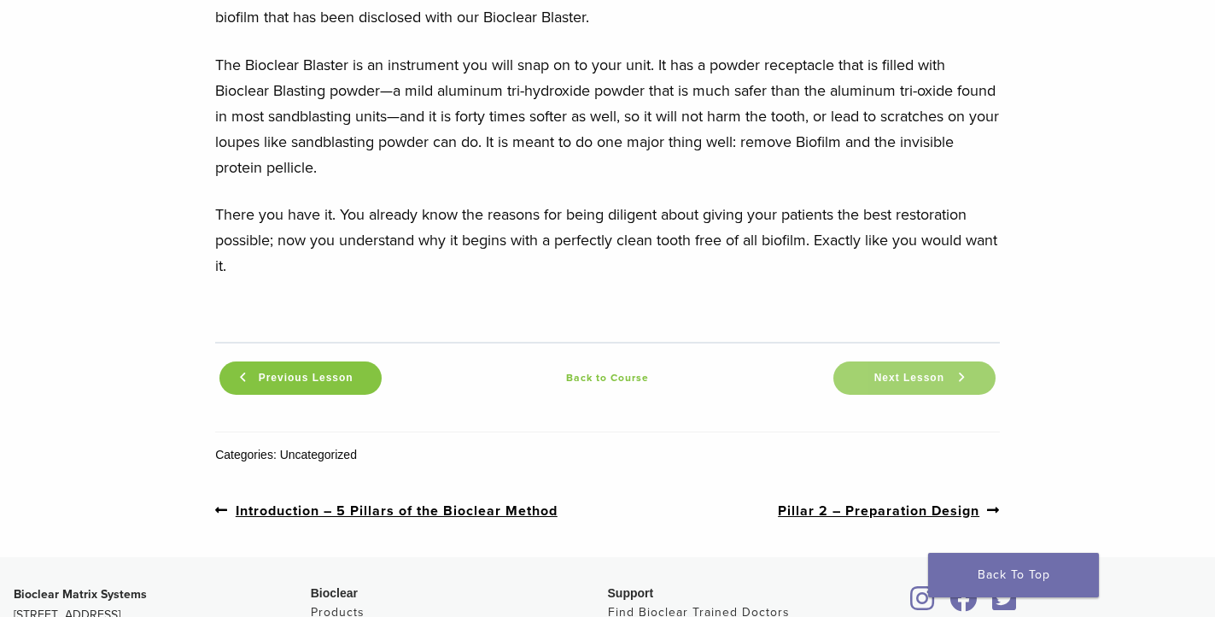
click at [897, 373] on span "Next Lesson" at bounding box center [909, 378] width 91 height 13
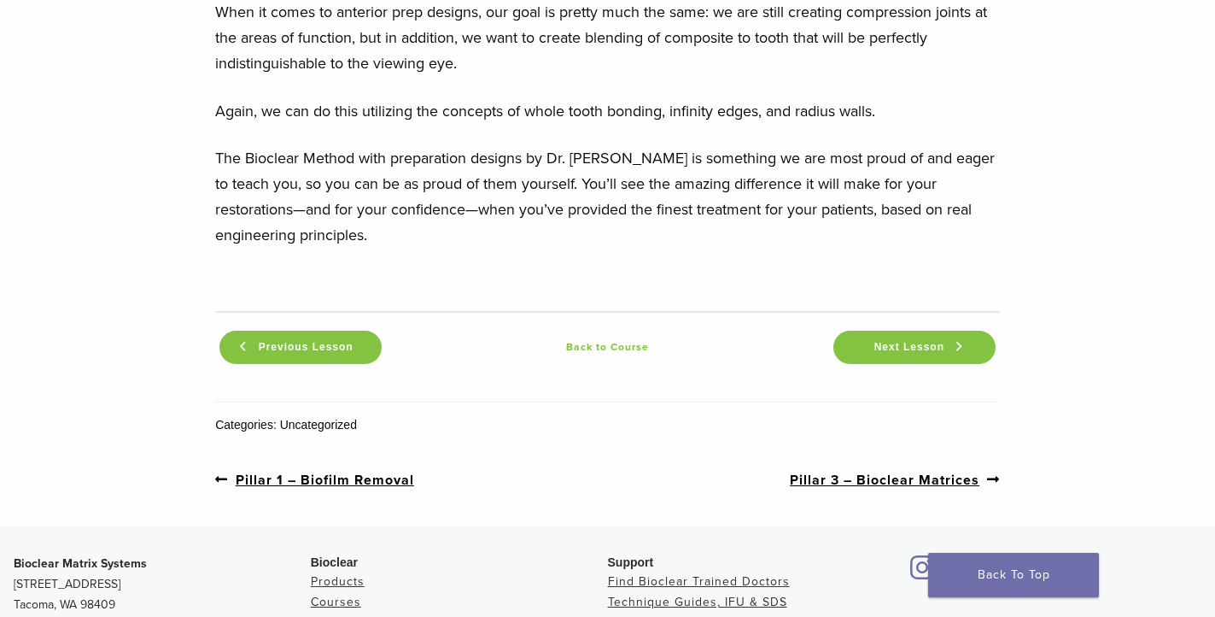
scroll to position [1954, 0]
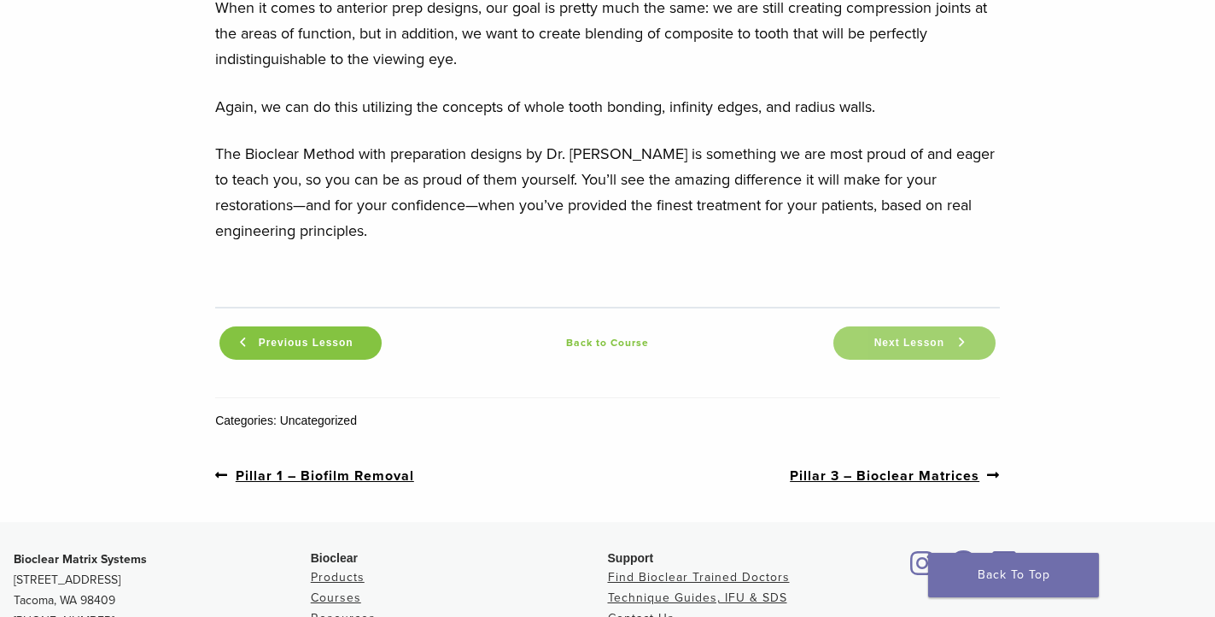
click at [863, 338] on link "Next Lesson" at bounding box center [915, 342] width 162 height 33
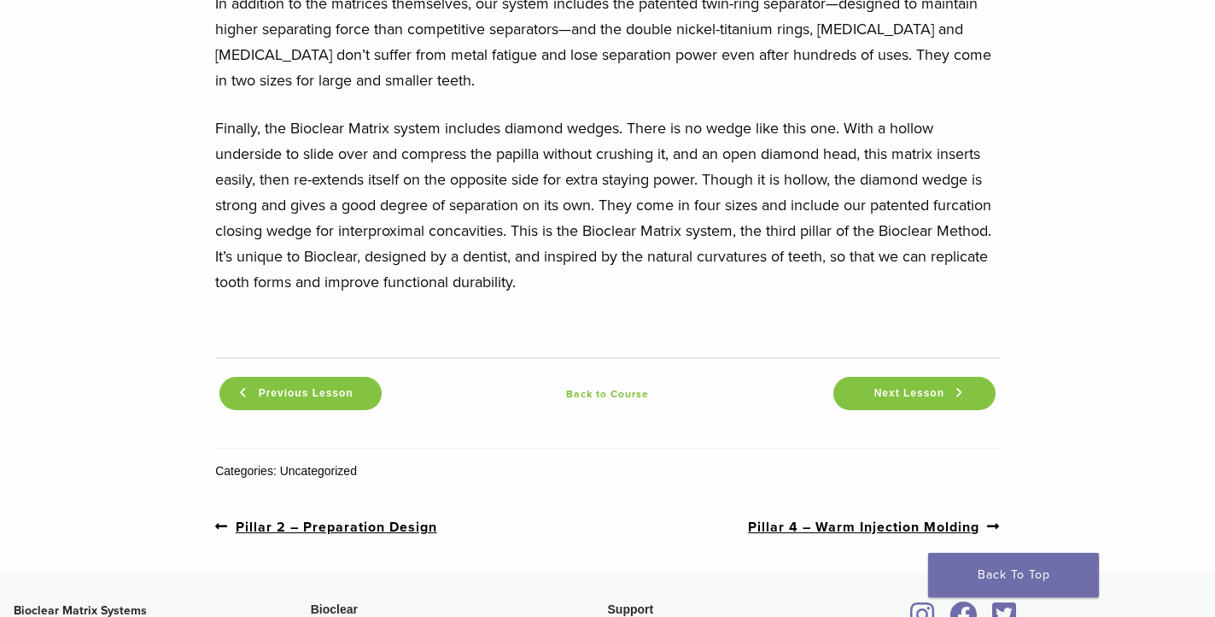
scroll to position [2687, 0]
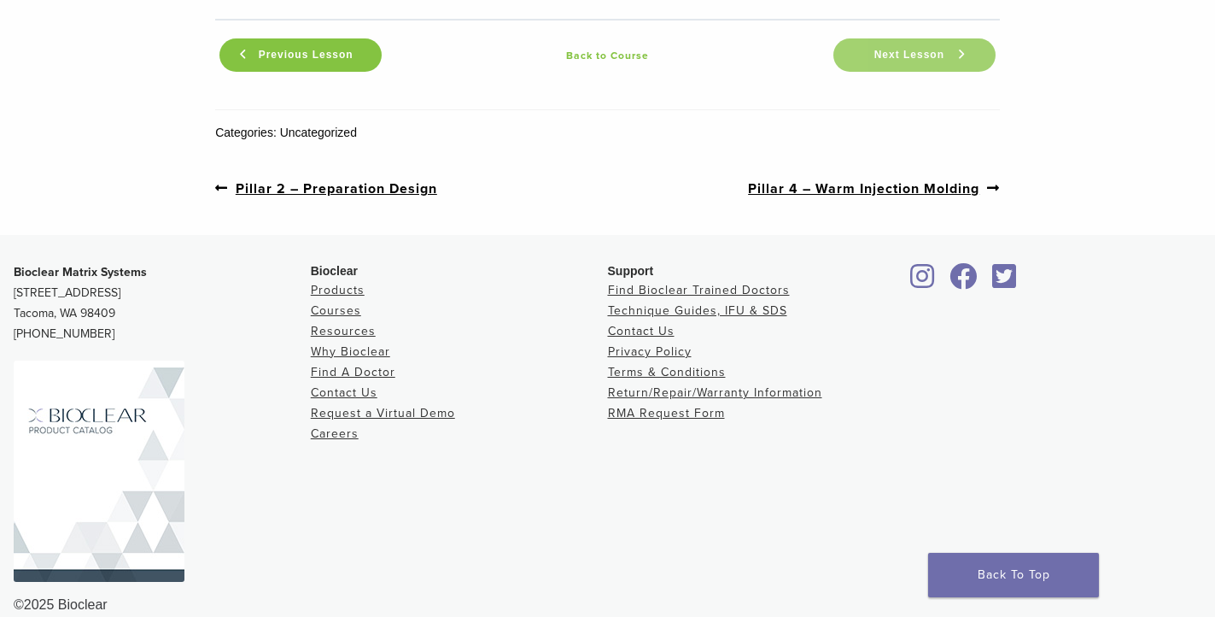
click at [905, 49] on span "Next Lesson" at bounding box center [909, 55] width 91 height 13
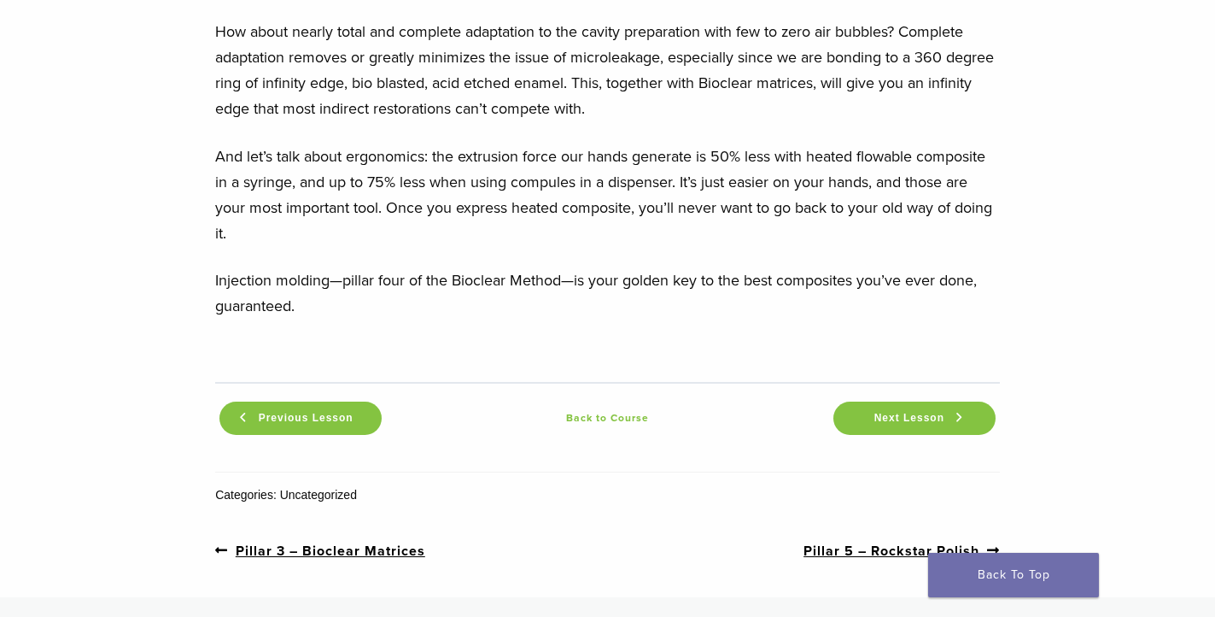
scroll to position [1927, 0]
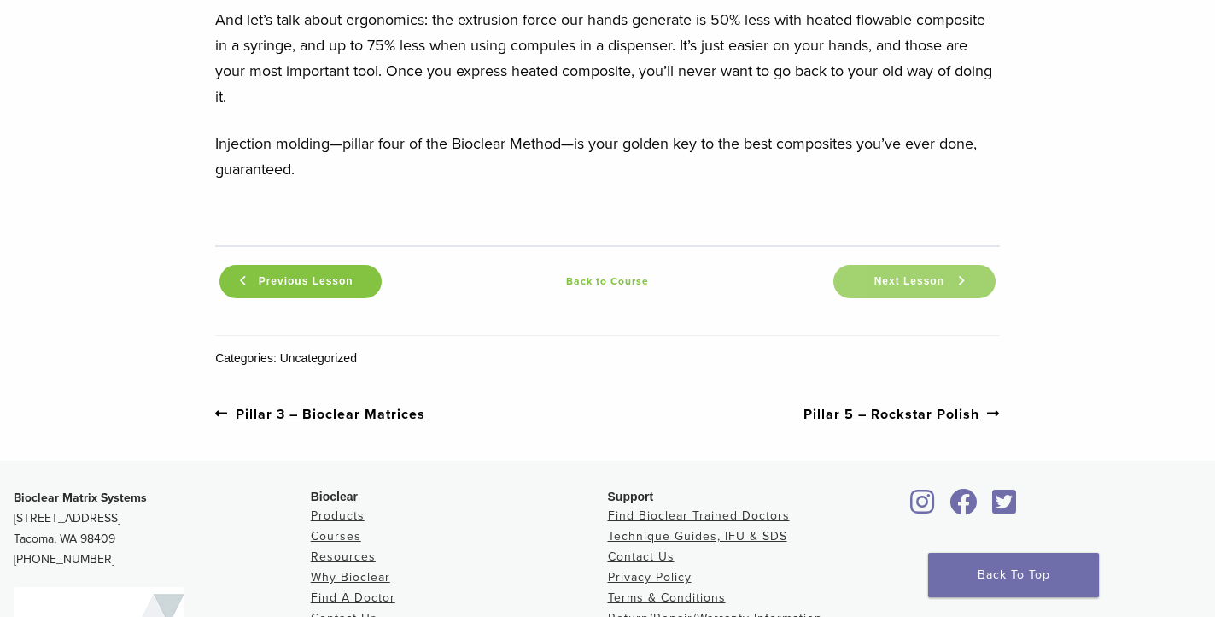
click at [892, 288] on span "Next Lesson" at bounding box center [909, 281] width 91 height 13
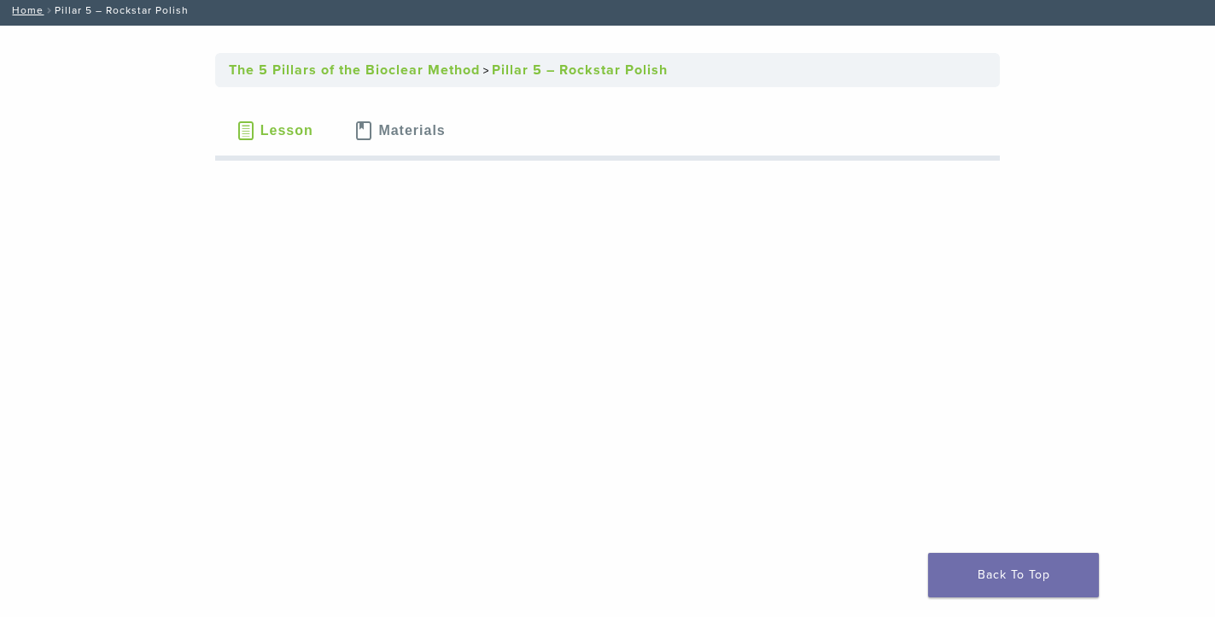
scroll to position [95, 0]
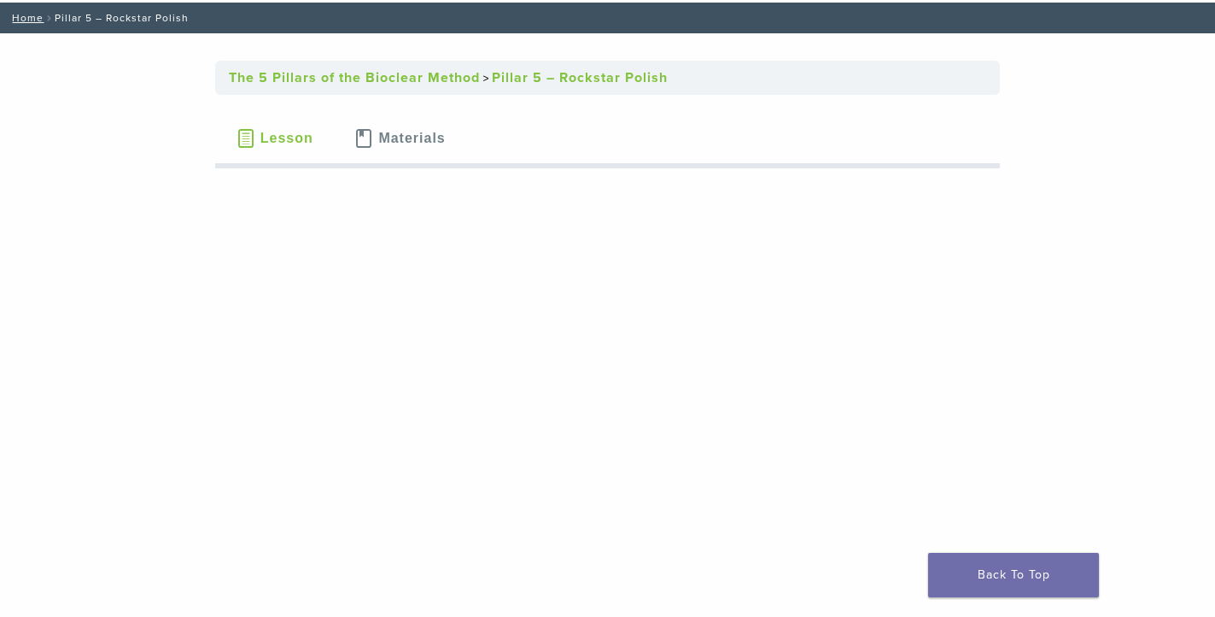
click at [418, 135] on span "Materials" at bounding box center [411, 139] width 67 height 14
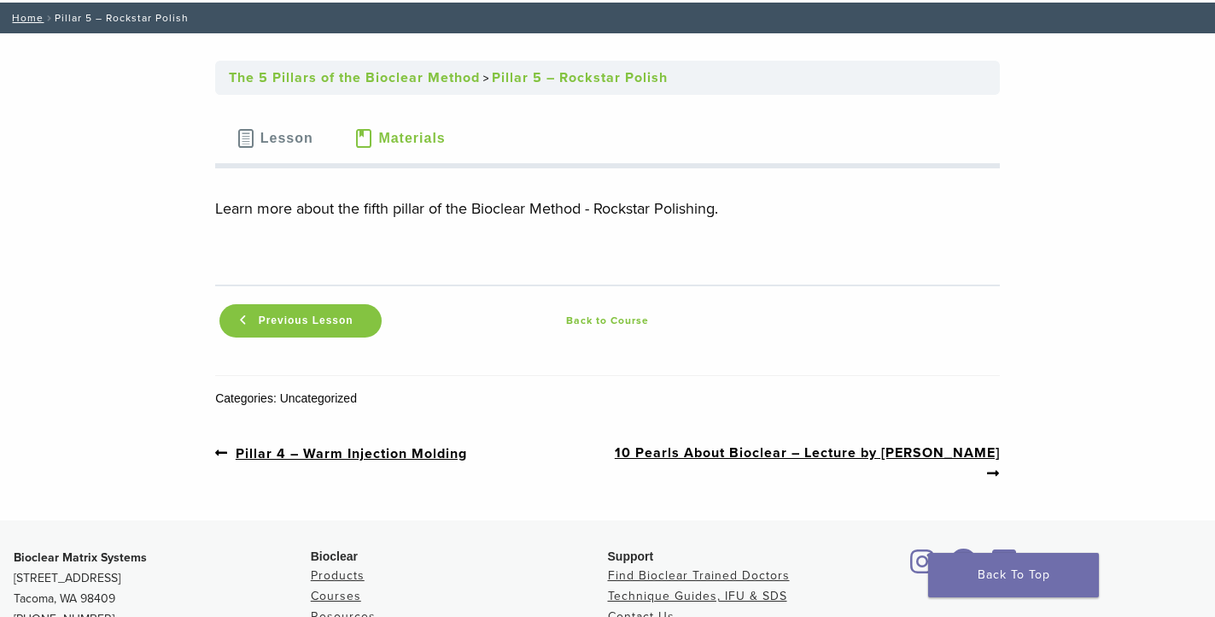
click at [419, 136] on span "Materials" at bounding box center [411, 139] width 67 height 14
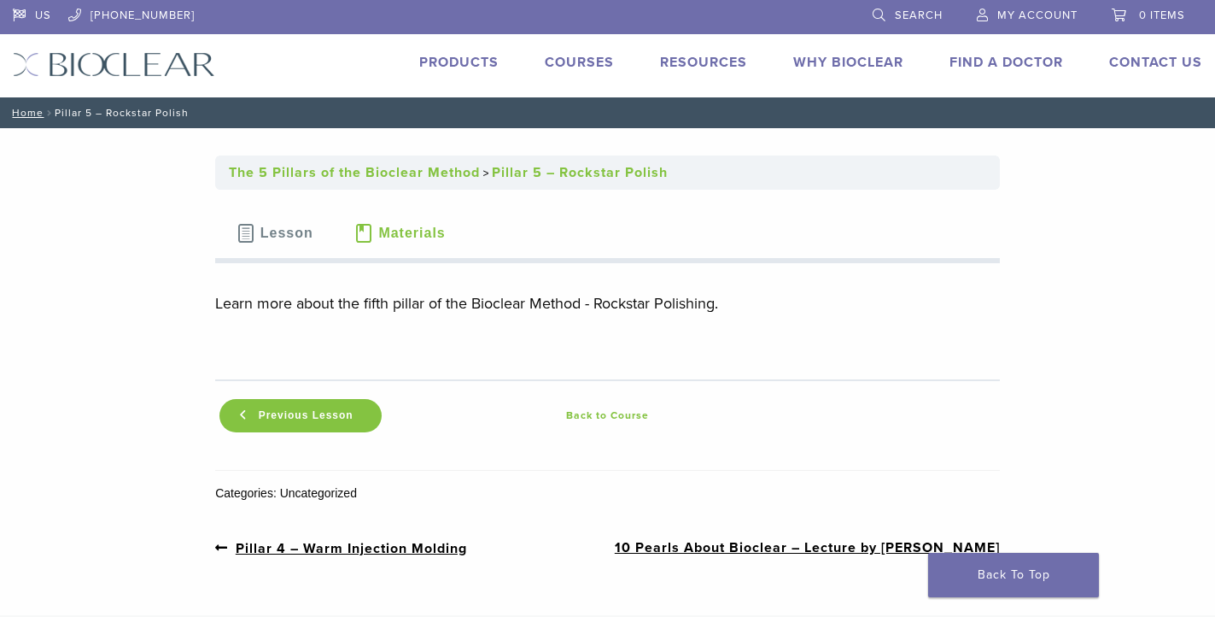
click at [583, 64] on link "Courses" at bounding box center [579, 62] width 69 height 17
